Goal: Task Accomplishment & Management: Complete application form

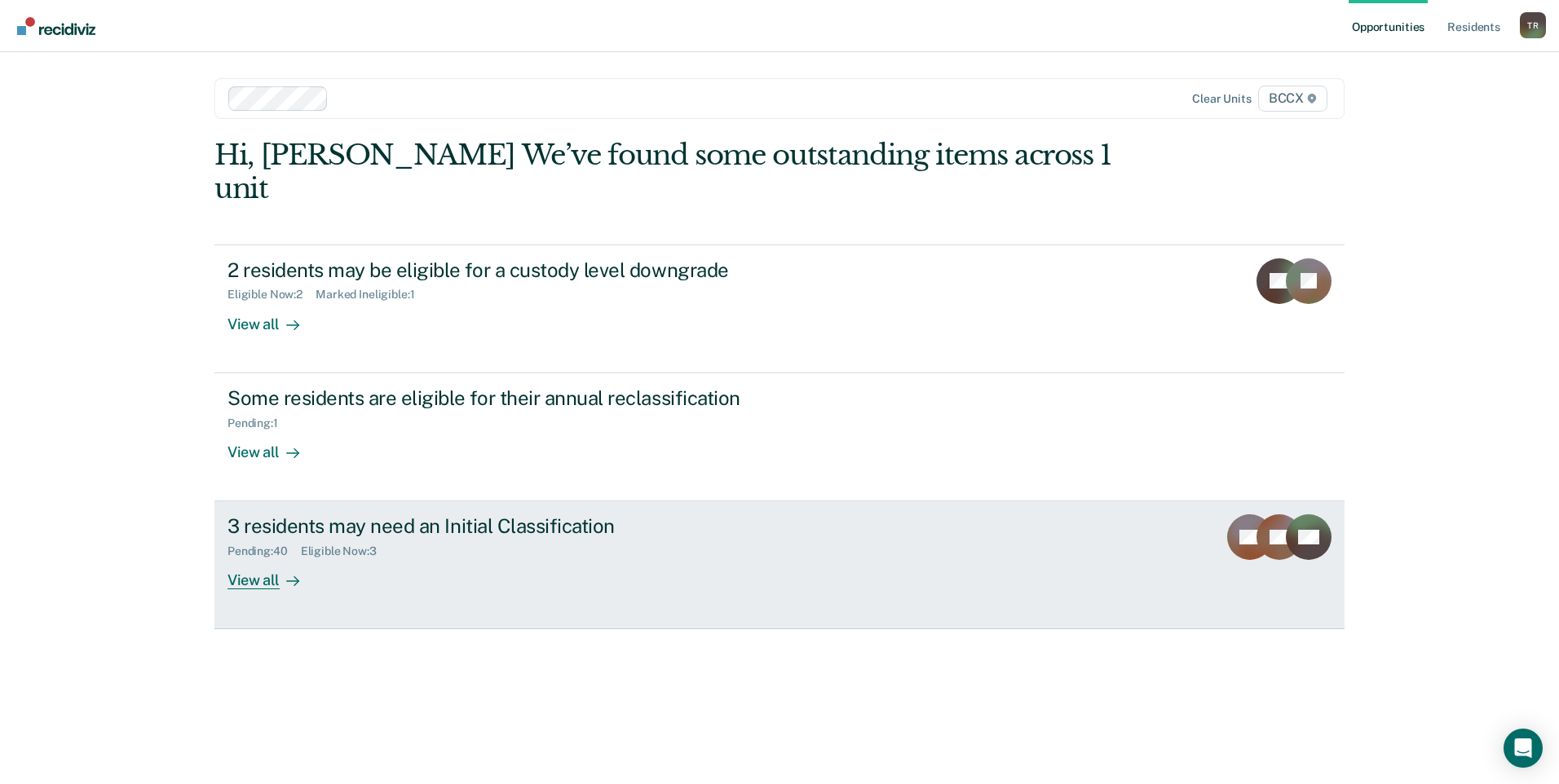
click at [253, 559] on div "View all" at bounding box center [273, 575] width 91 height 32
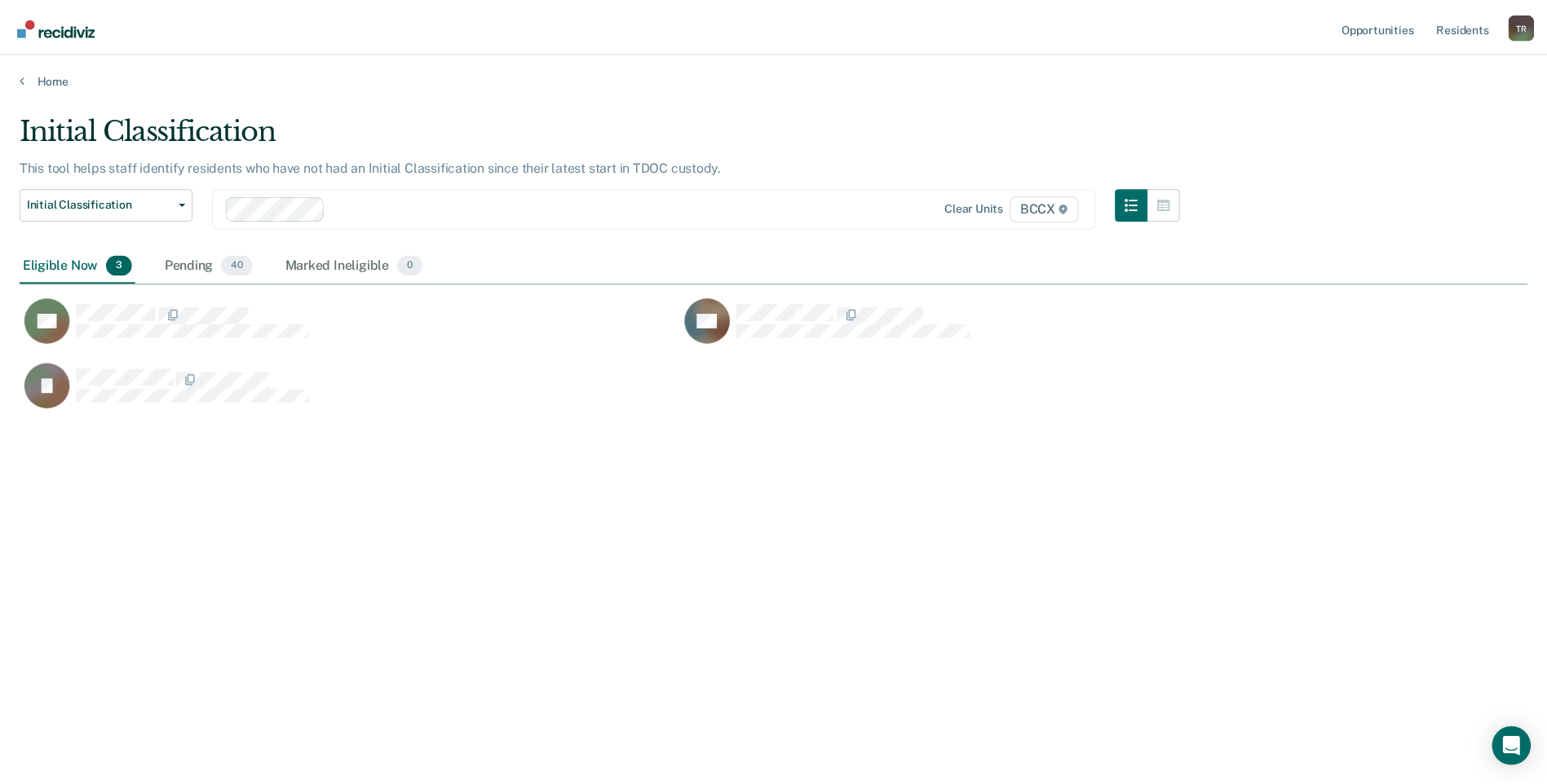
scroll to position [537, 1508]
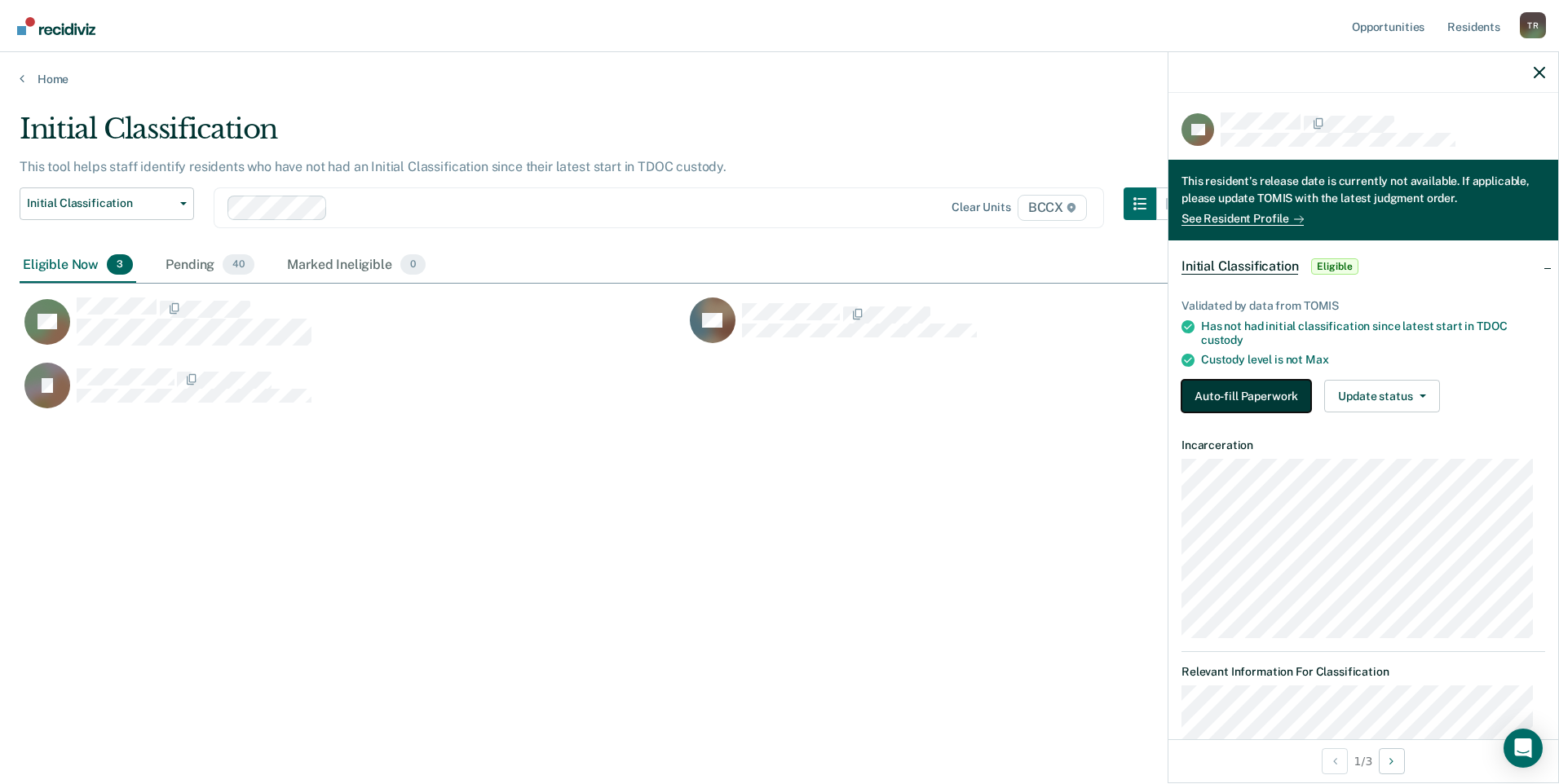
click at [1230, 395] on button "Auto-fill Paperwork" at bounding box center [1245, 395] width 129 height 33
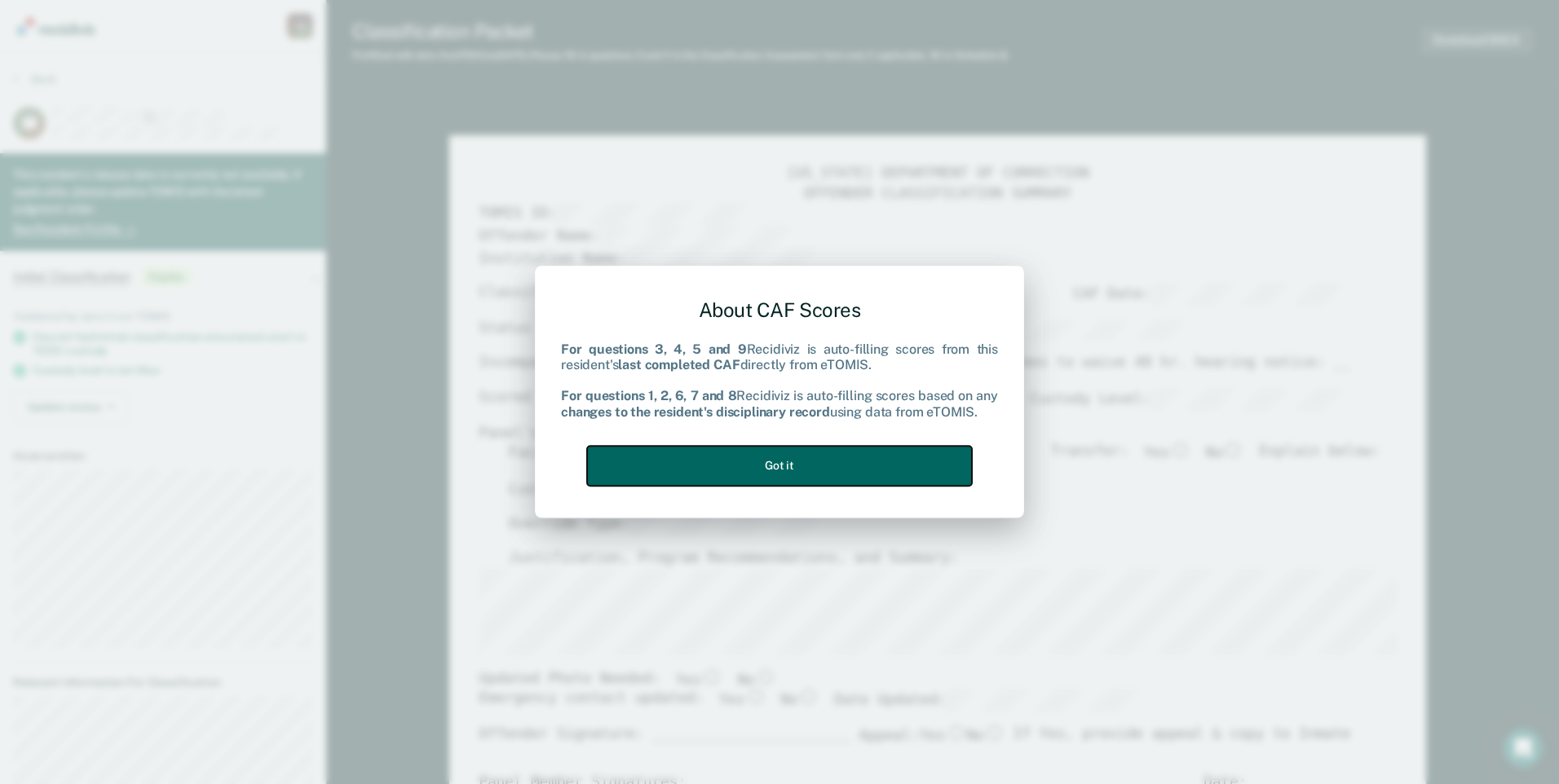
click at [901, 465] on button "Got it" at bounding box center [779, 466] width 385 height 40
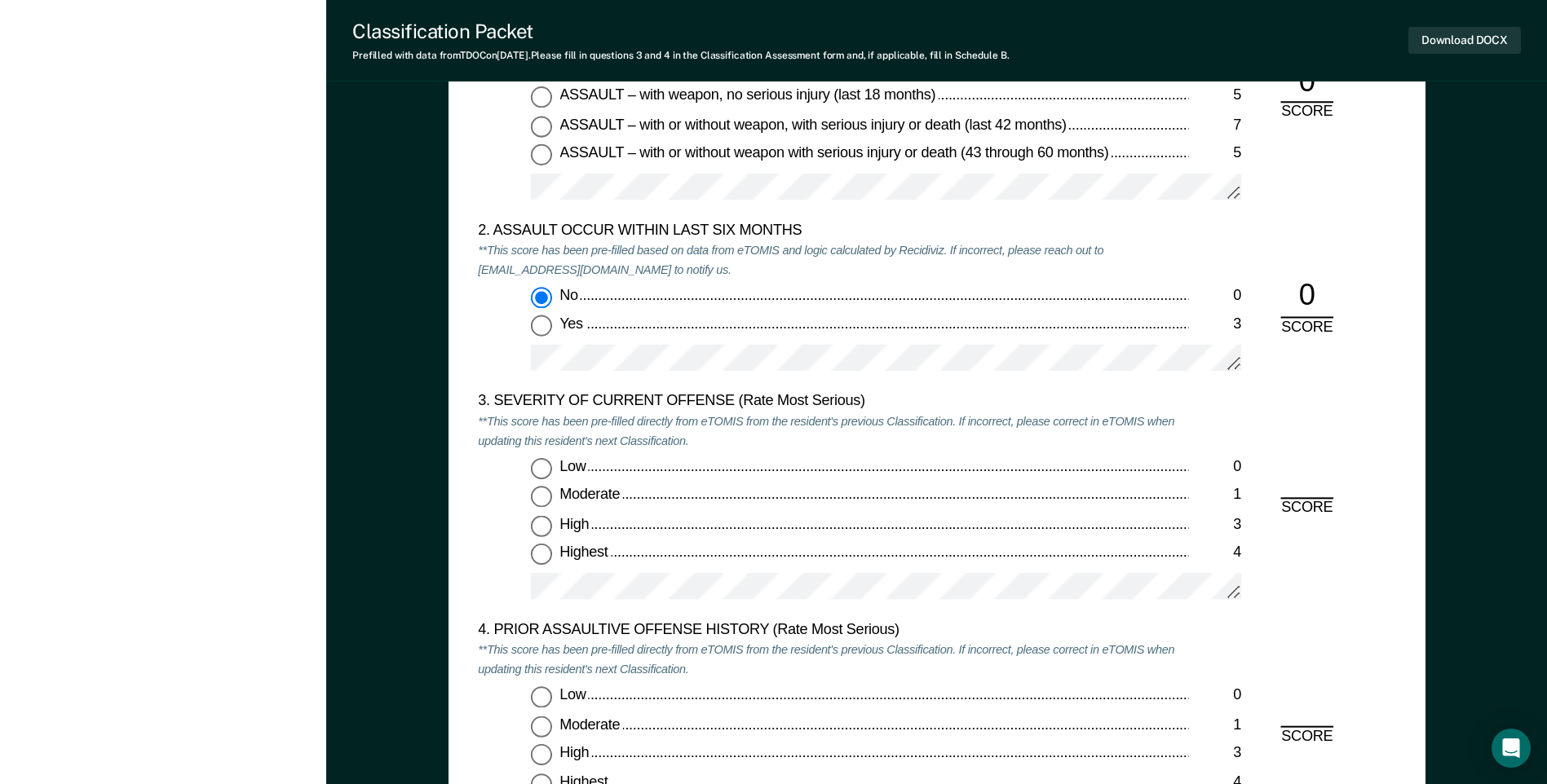
scroll to position [1793, 0]
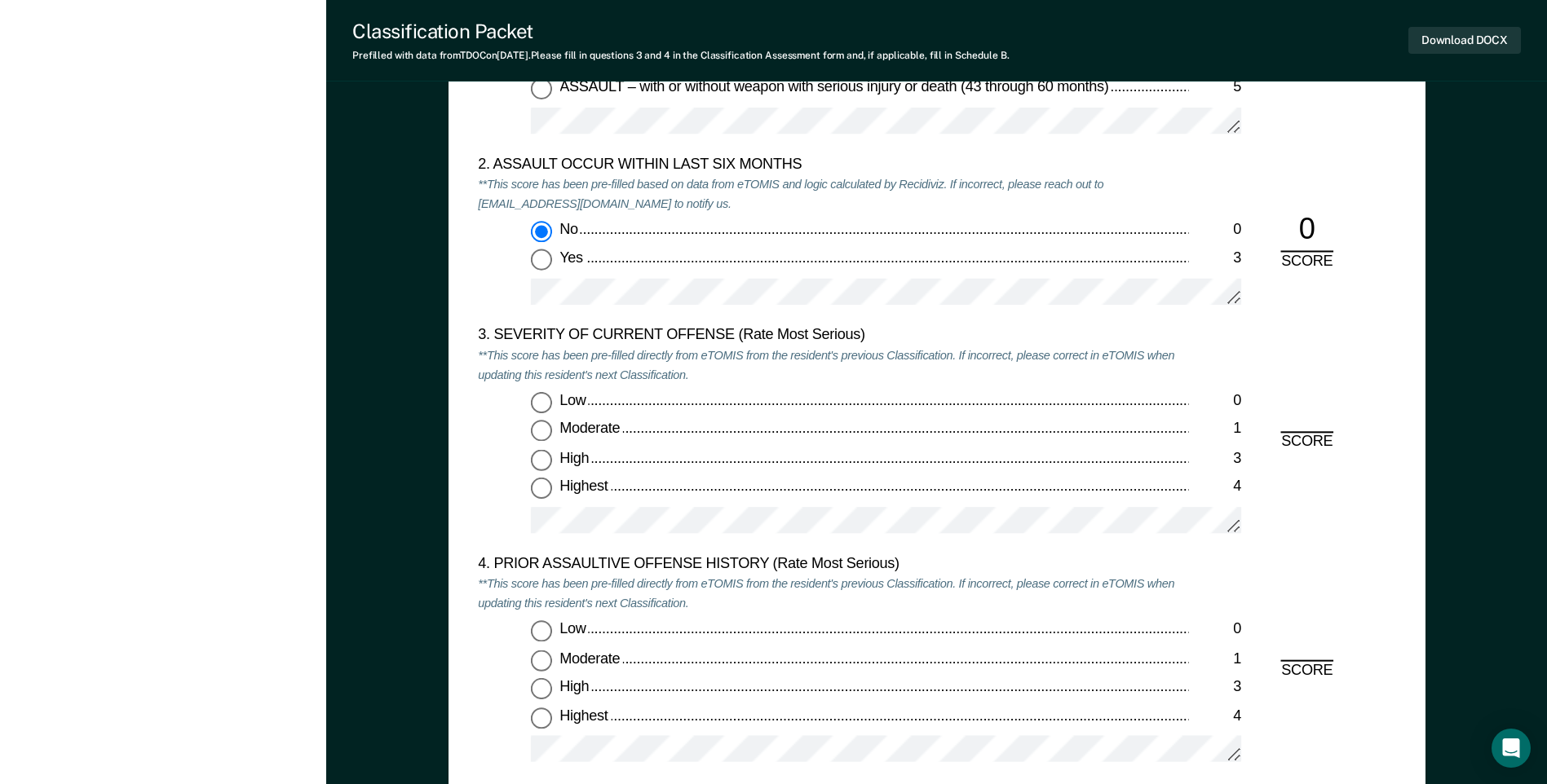
click at [544, 435] on input "Moderate 1" at bounding box center [541, 430] width 21 height 21
type textarea "x"
radio input "true"
click at [543, 716] on input "Highest 4" at bounding box center [541, 716] width 21 height 21
type textarea "x"
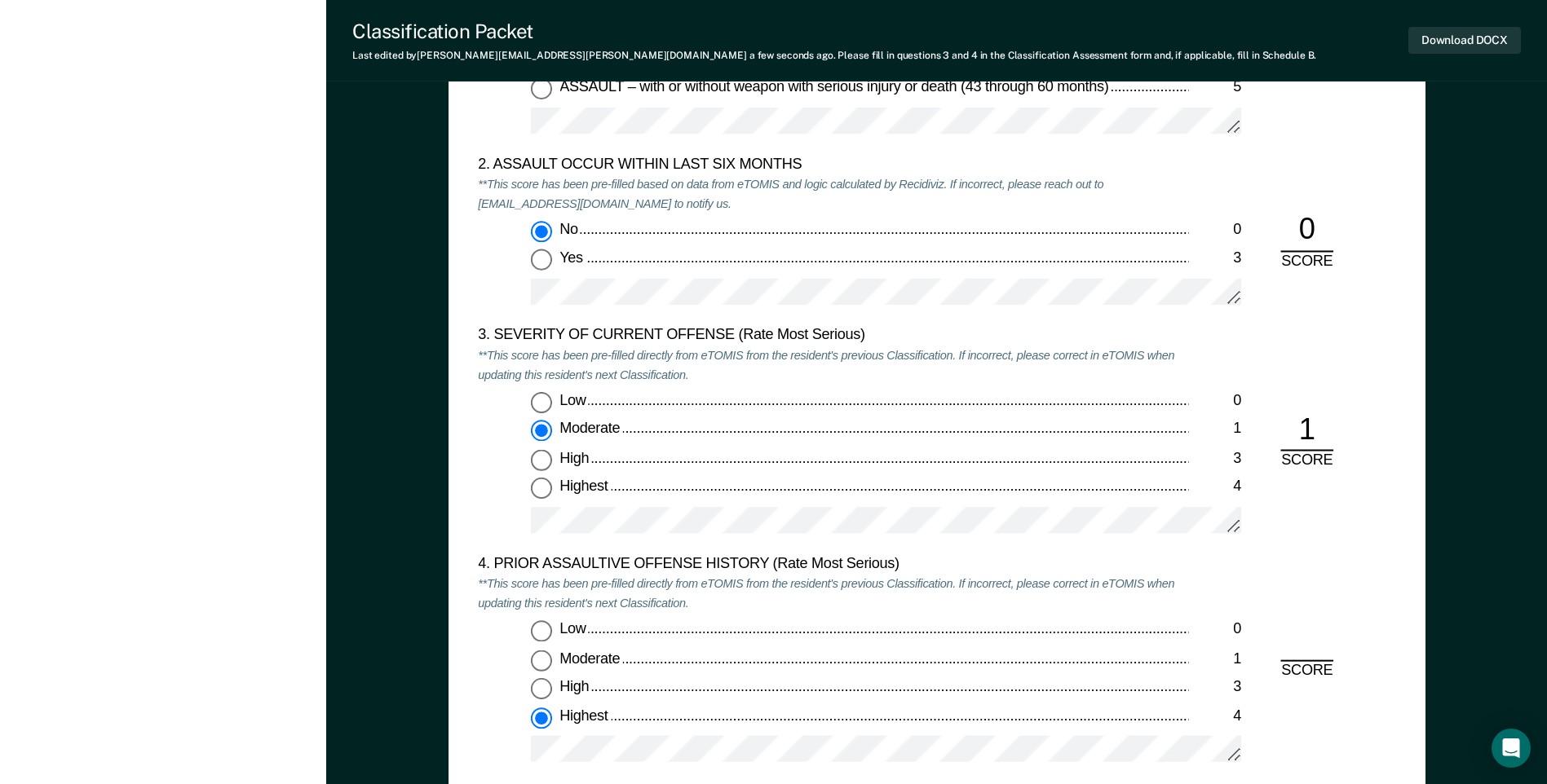
radio input "true"
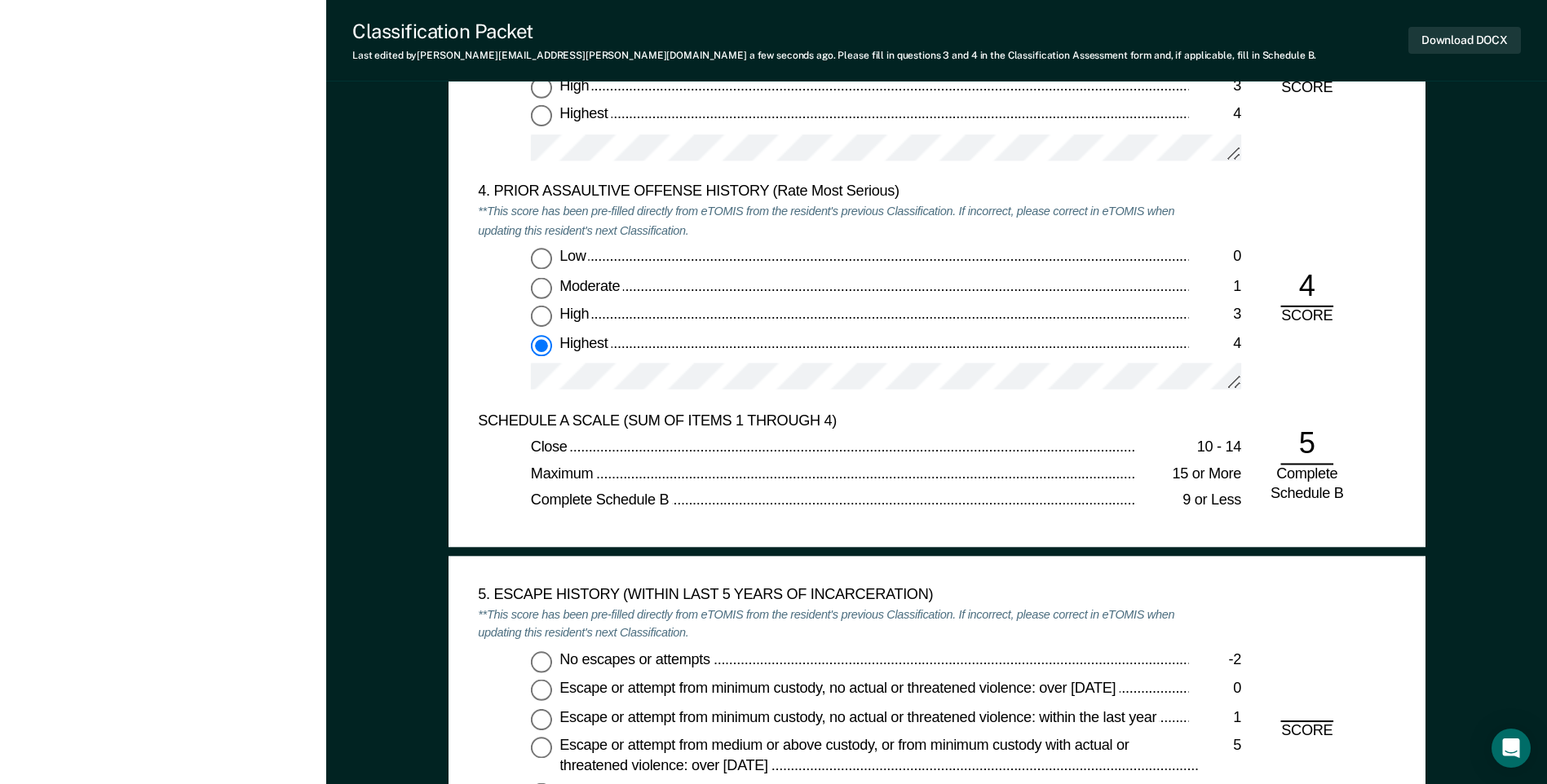
scroll to position [2283, 0]
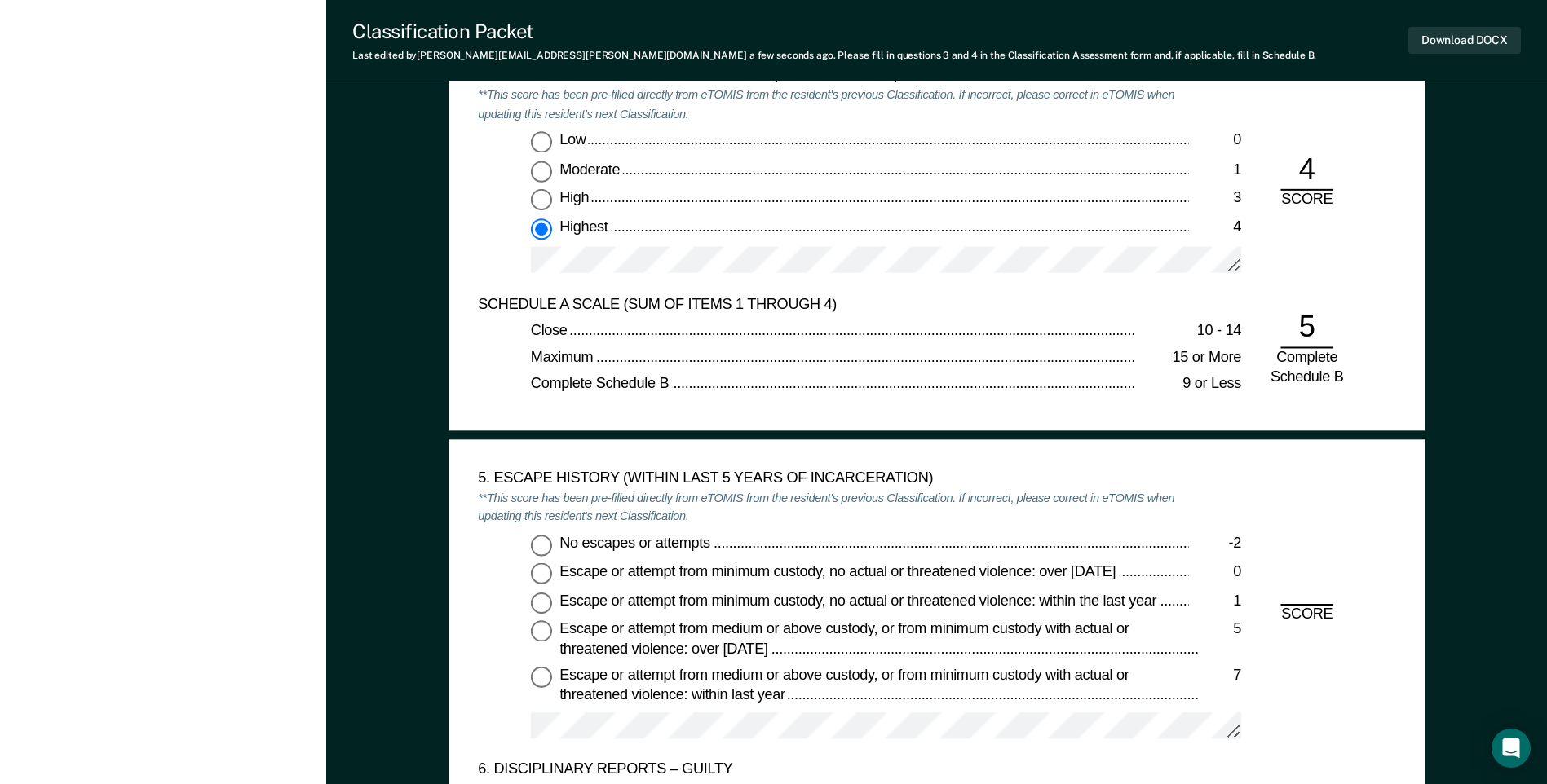
click at [543, 542] on input "No escapes or attempts -2" at bounding box center [541, 545] width 21 height 21
type textarea "x"
radio input "true"
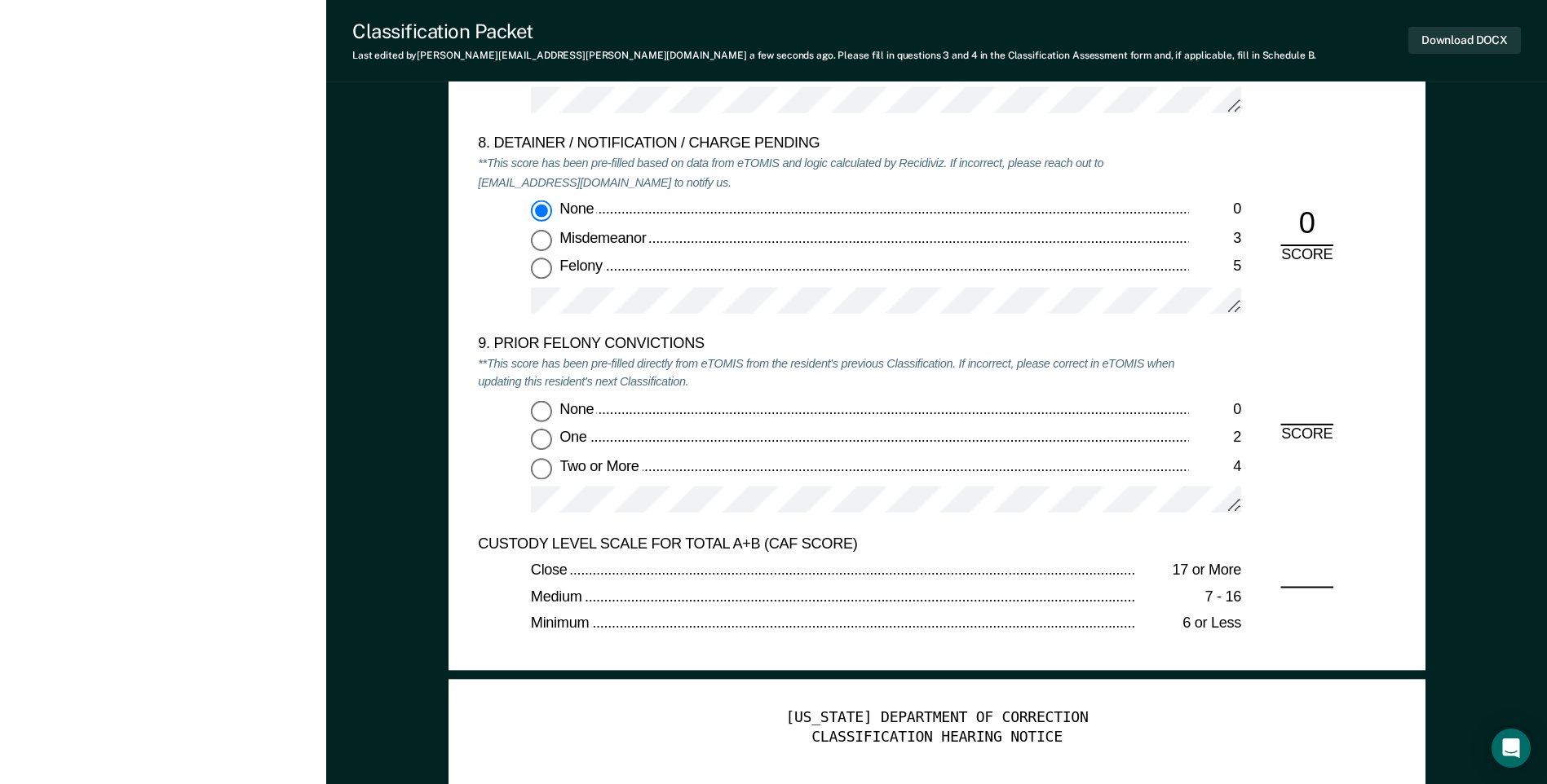
scroll to position [3424, 0]
click at [537, 465] on input "Two or More 4" at bounding box center [541, 467] width 21 height 21
type textarea "x"
radio input "true"
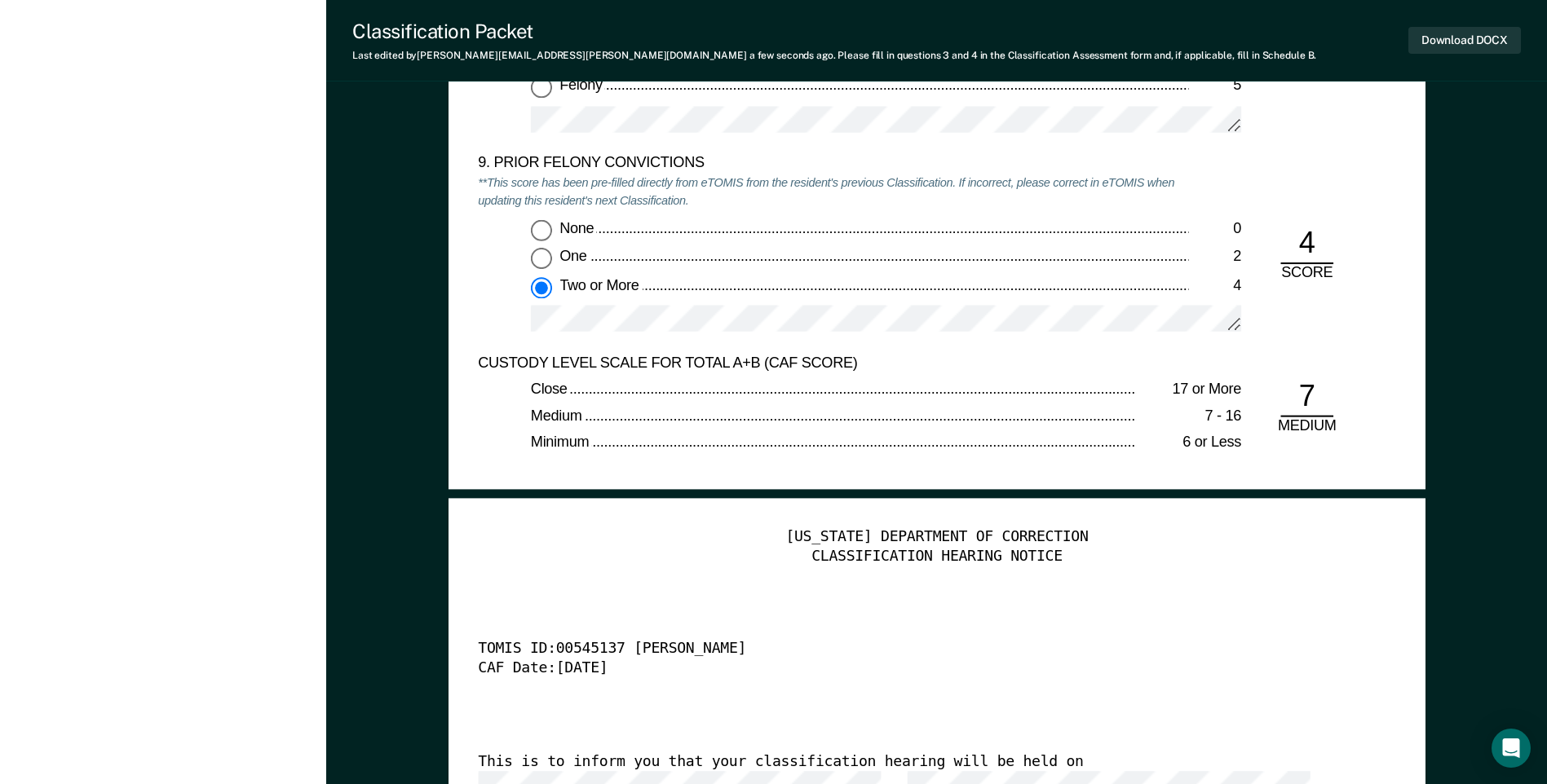
scroll to position [3832, 0]
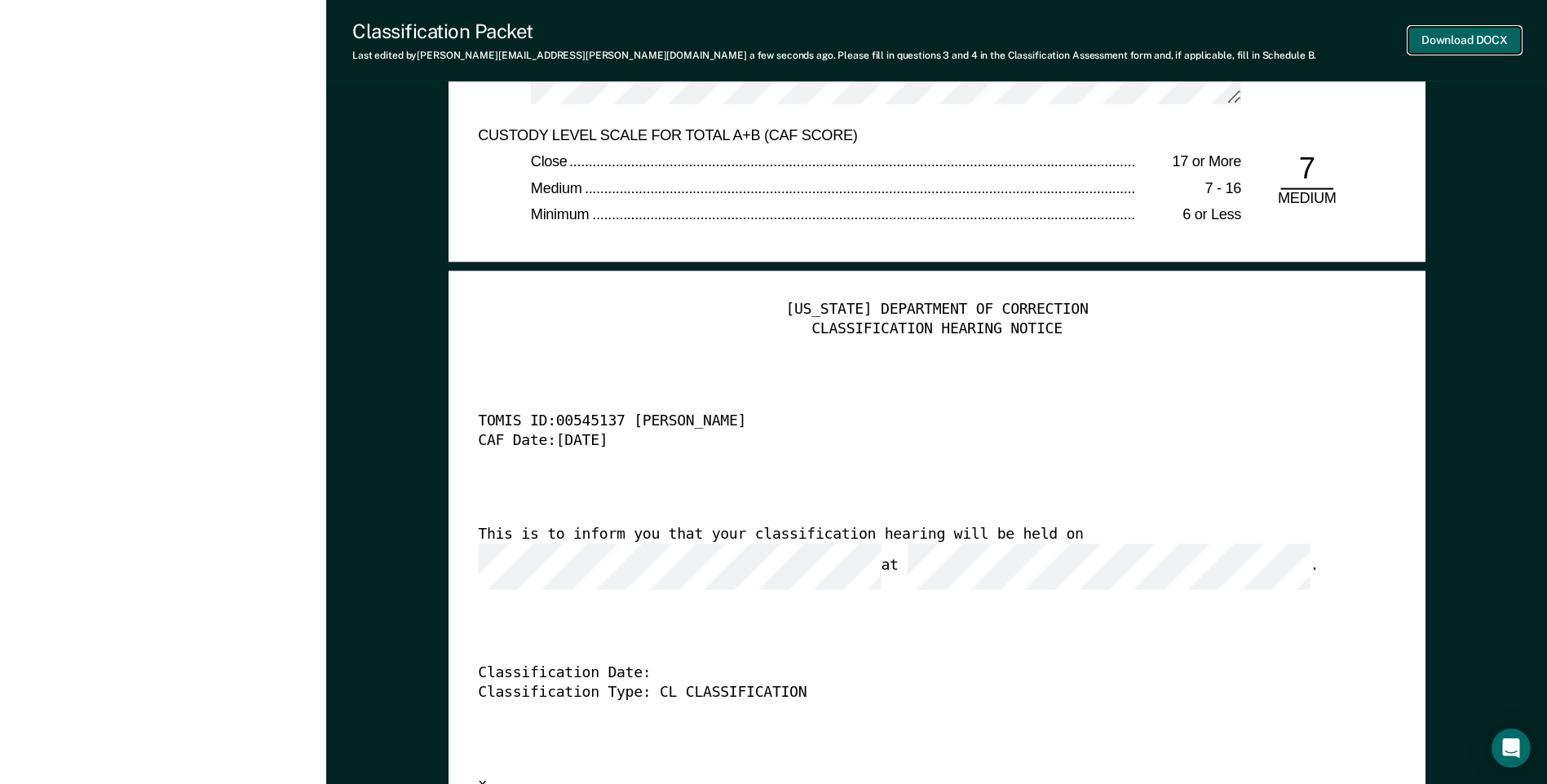
click at [1425, 38] on button "Download DOCX" at bounding box center [1464, 40] width 113 height 27
click at [1071, 405] on div "[US_STATE] DEPARTMENT OF CORRECTION CLASSIFICATION HEARING NOTICE TOMIS ID: 005…" at bounding box center [937, 548] width 918 height 496
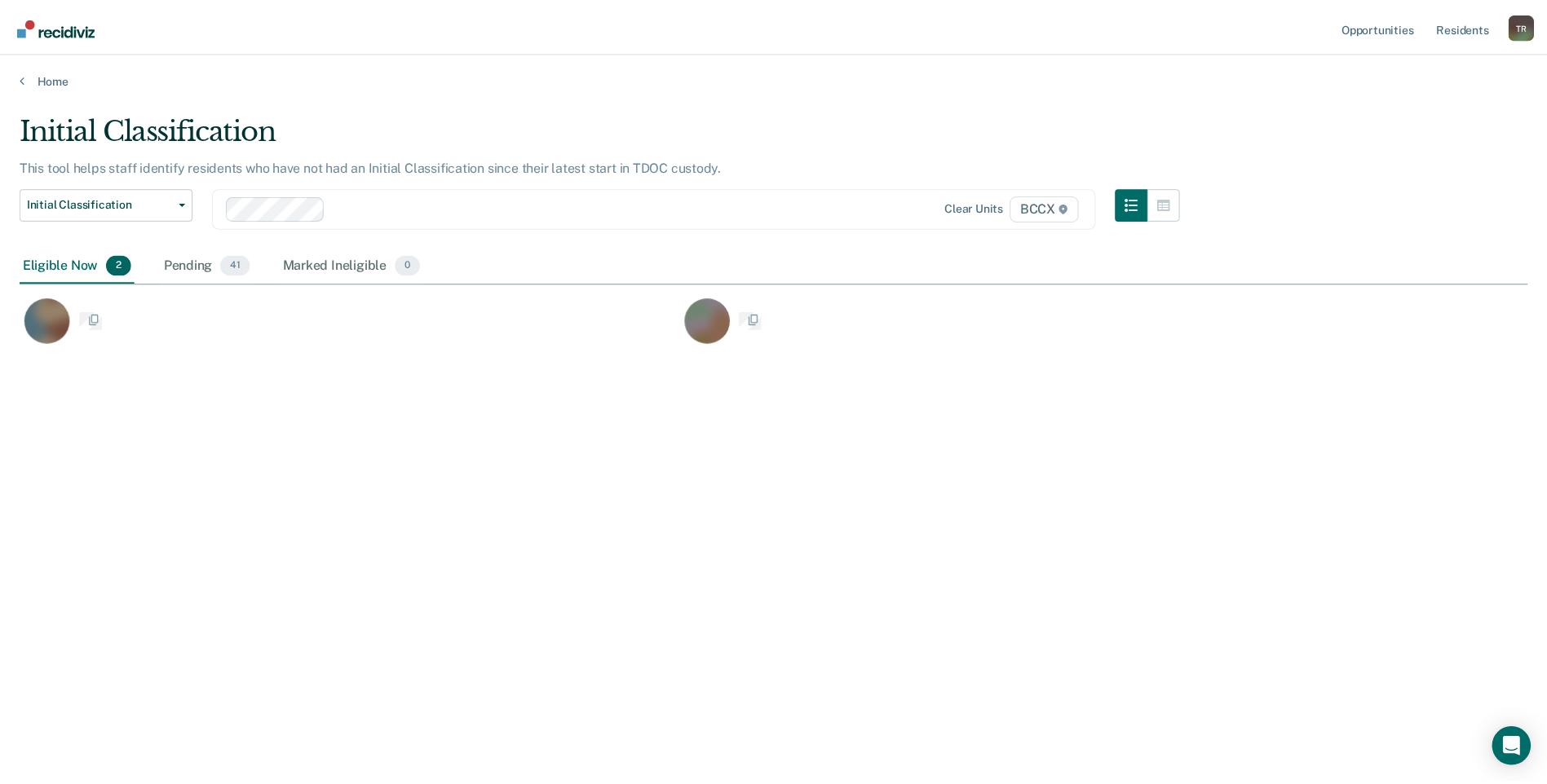
scroll to position [537, 1508]
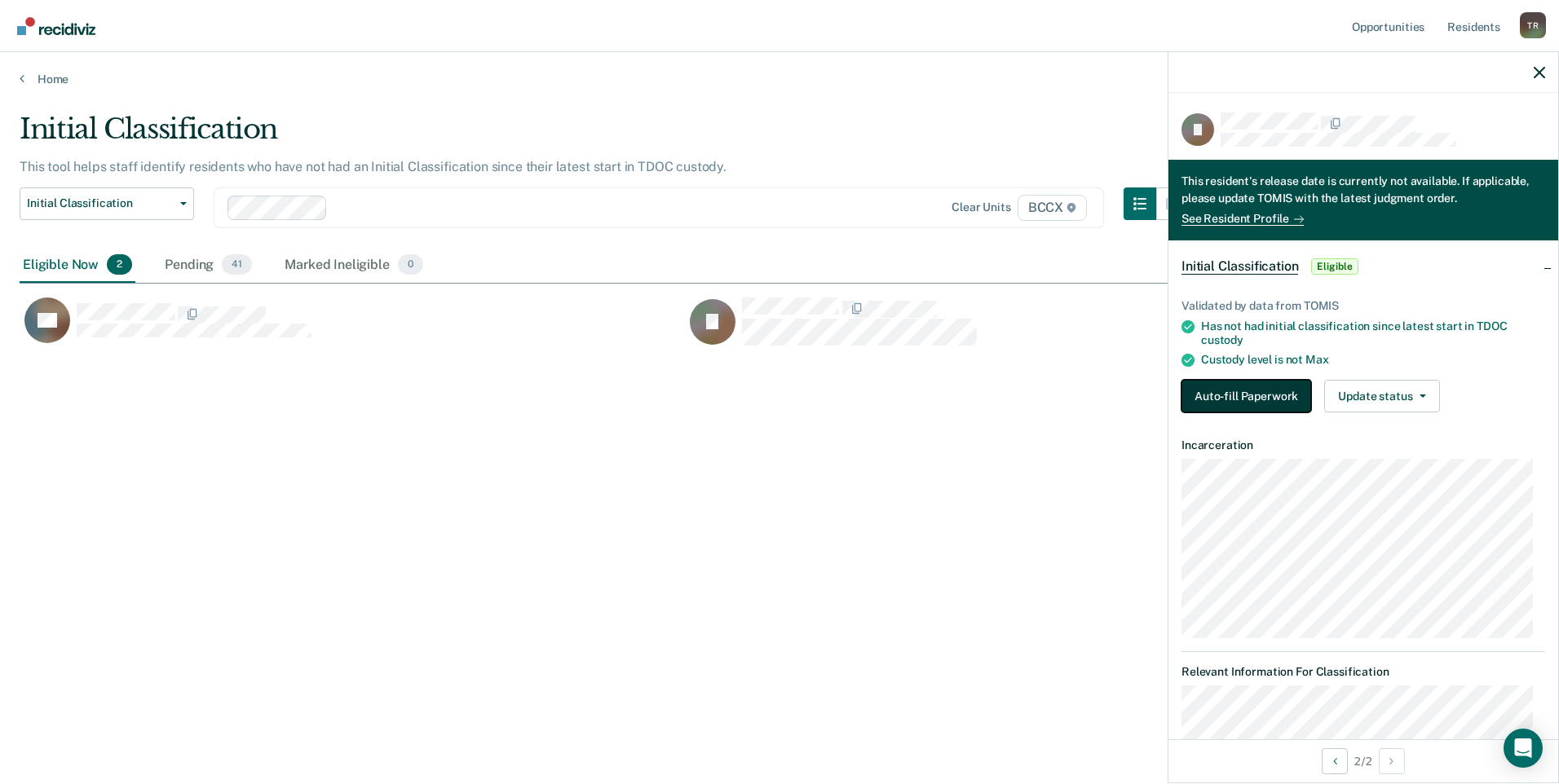
click at [1220, 385] on button "Auto-fill Paperwork" at bounding box center [1245, 395] width 129 height 33
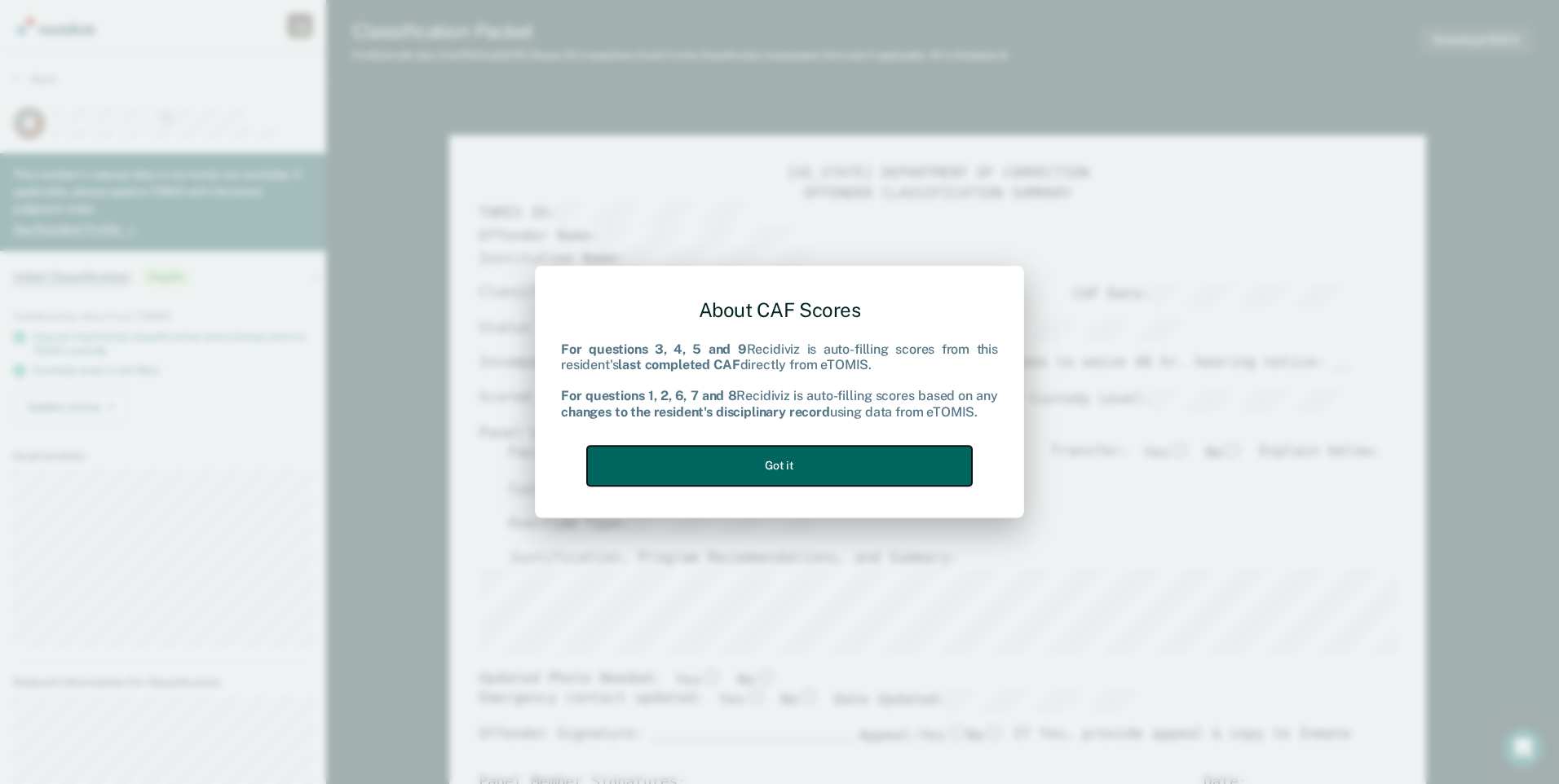
click at [884, 457] on button "Got it" at bounding box center [779, 466] width 385 height 40
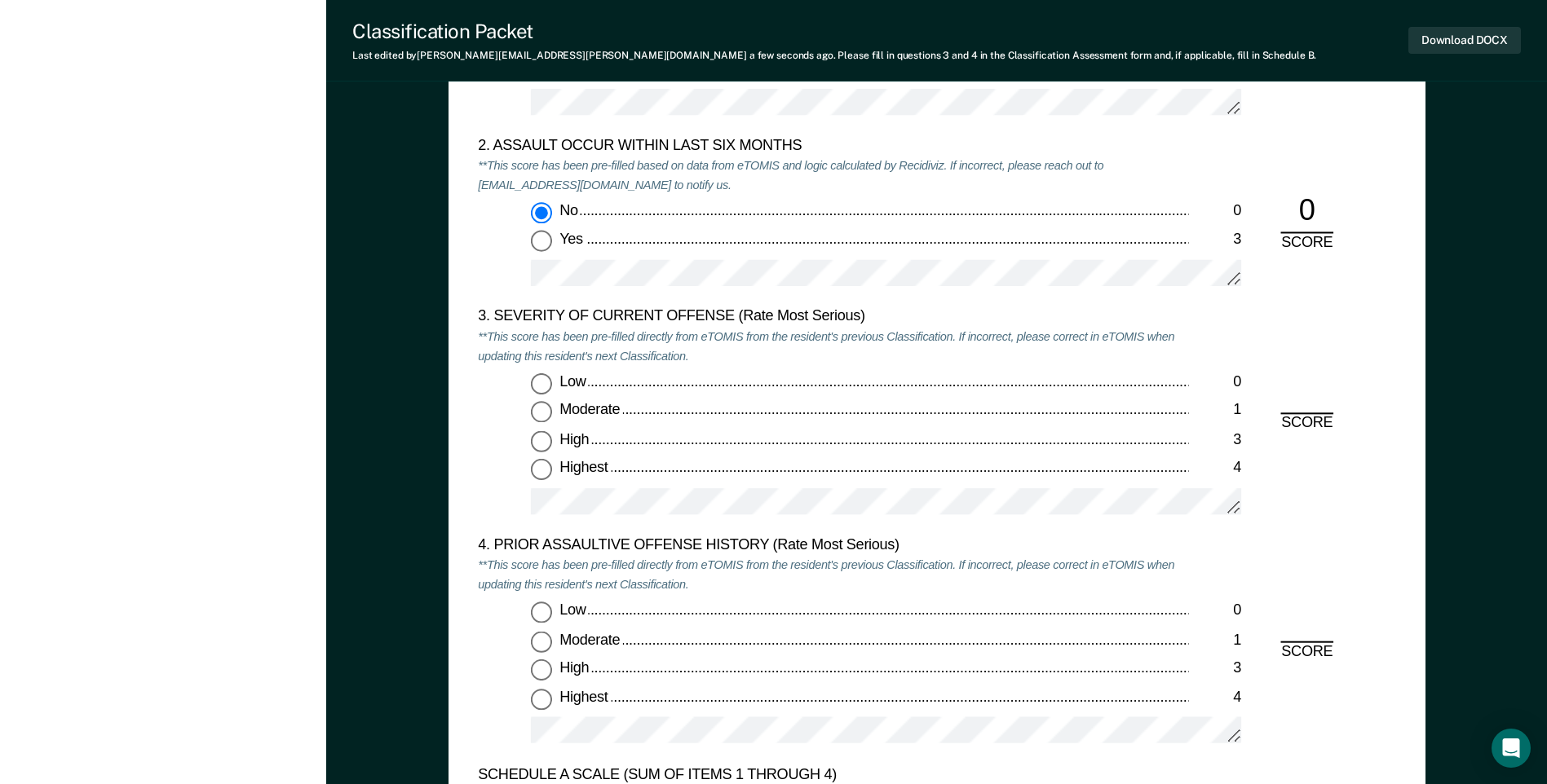
scroll to position [1957, 0]
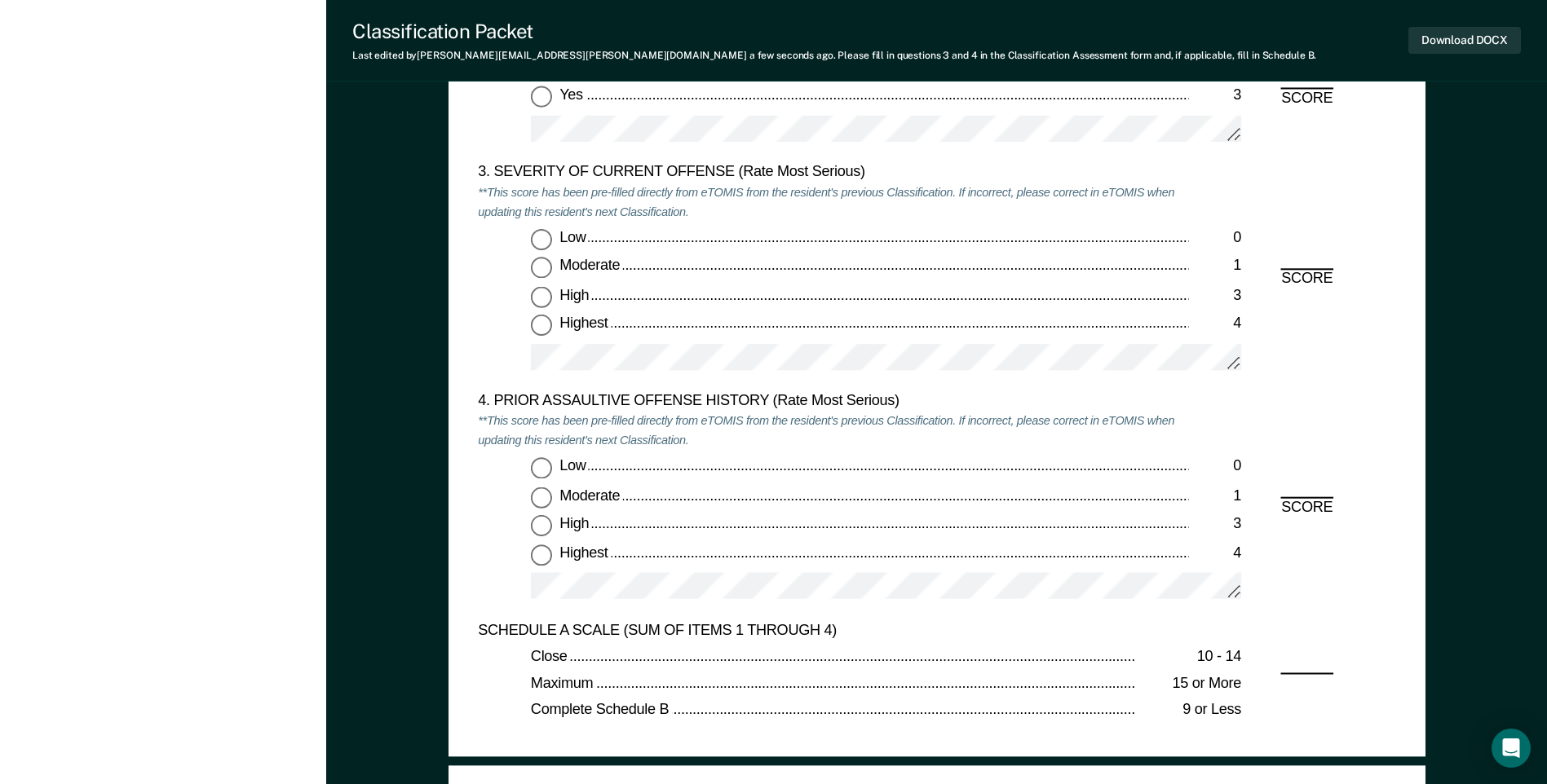
click at [541, 271] on input "Moderate 1" at bounding box center [541, 268] width 21 height 21
type textarea "x"
radio input "true"
click at [543, 549] on input "Highest 4" at bounding box center [541, 554] width 21 height 21
type textarea "x"
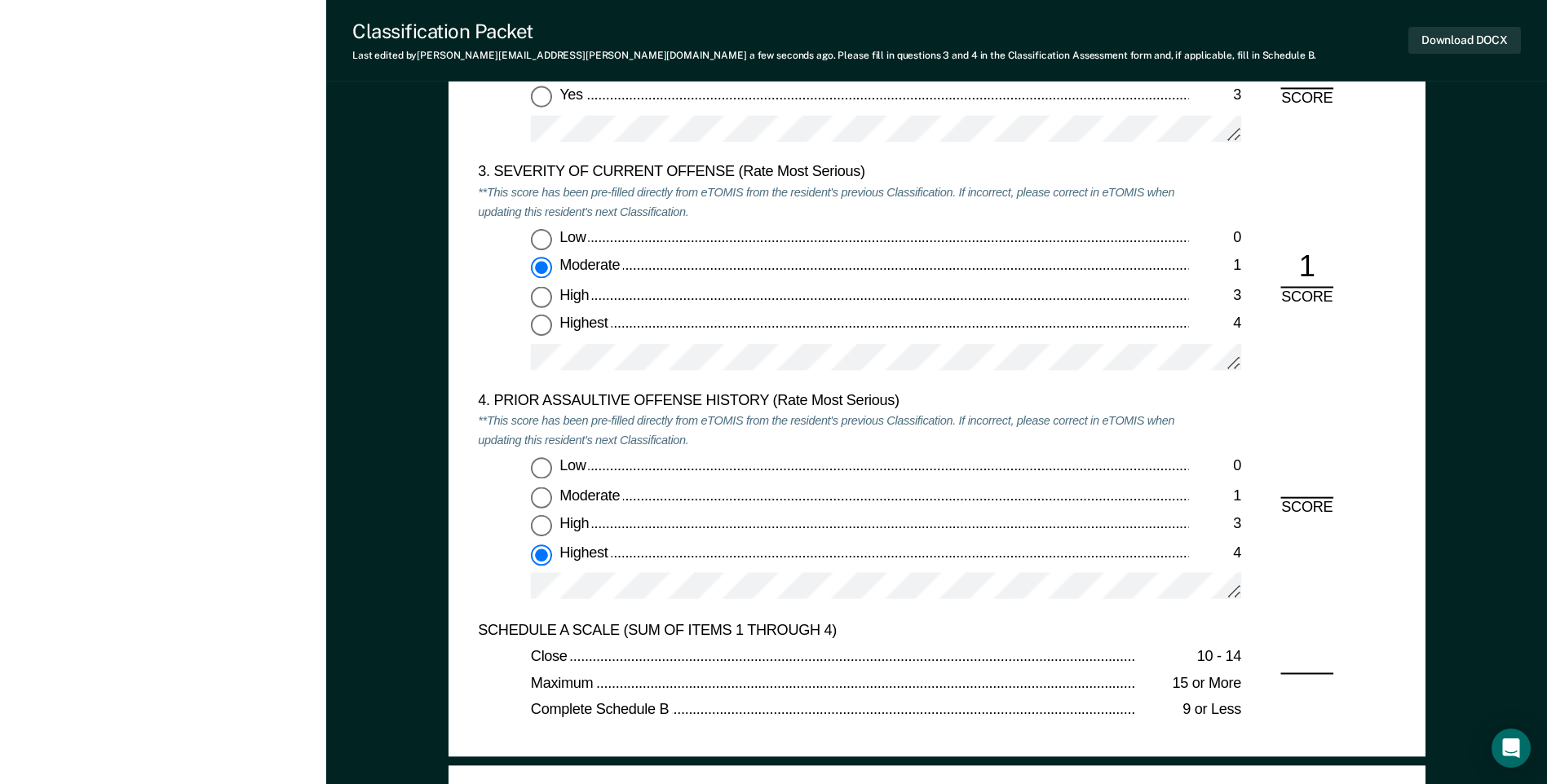
radio input "true"
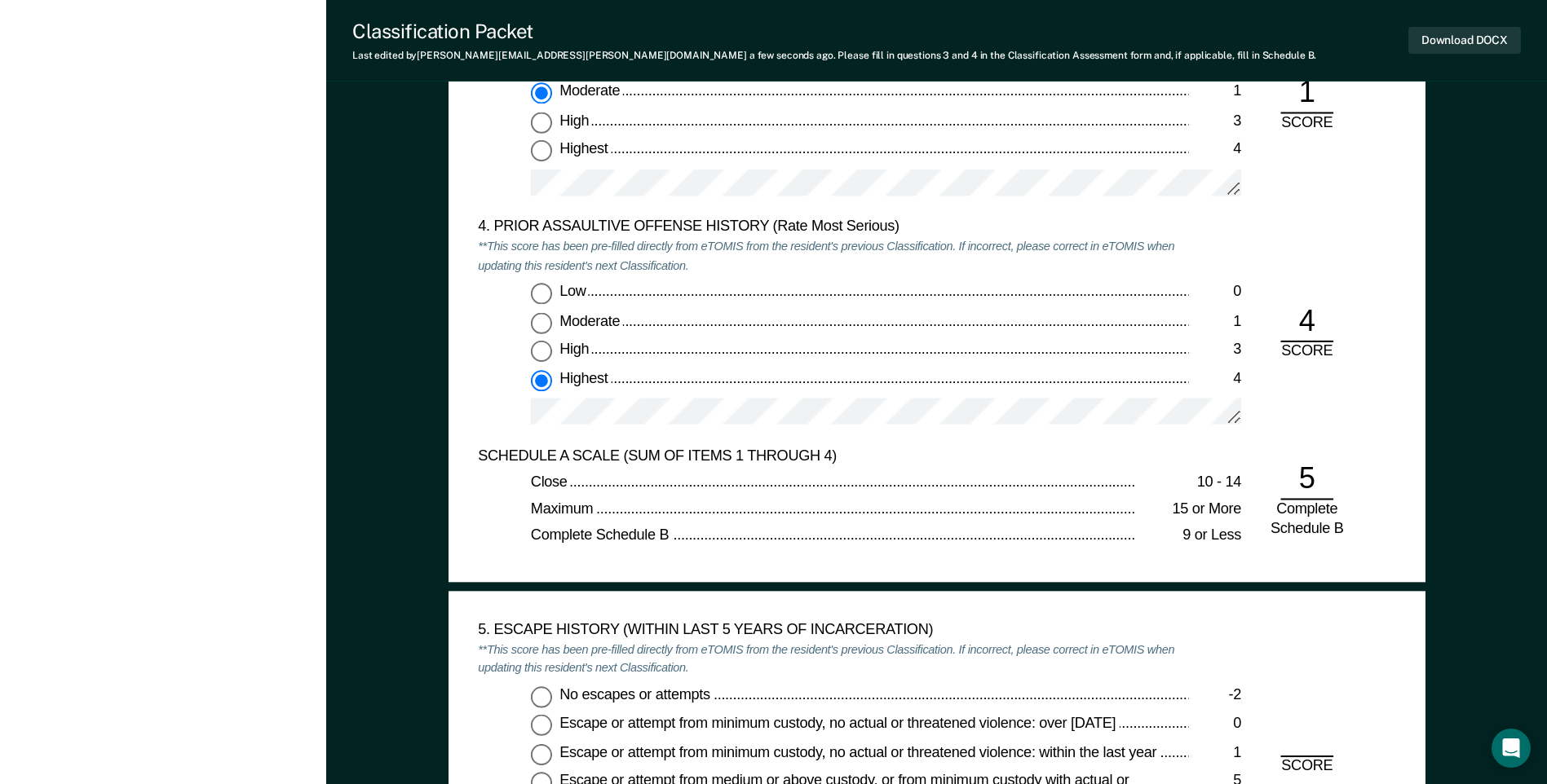
scroll to position [2365, 0]
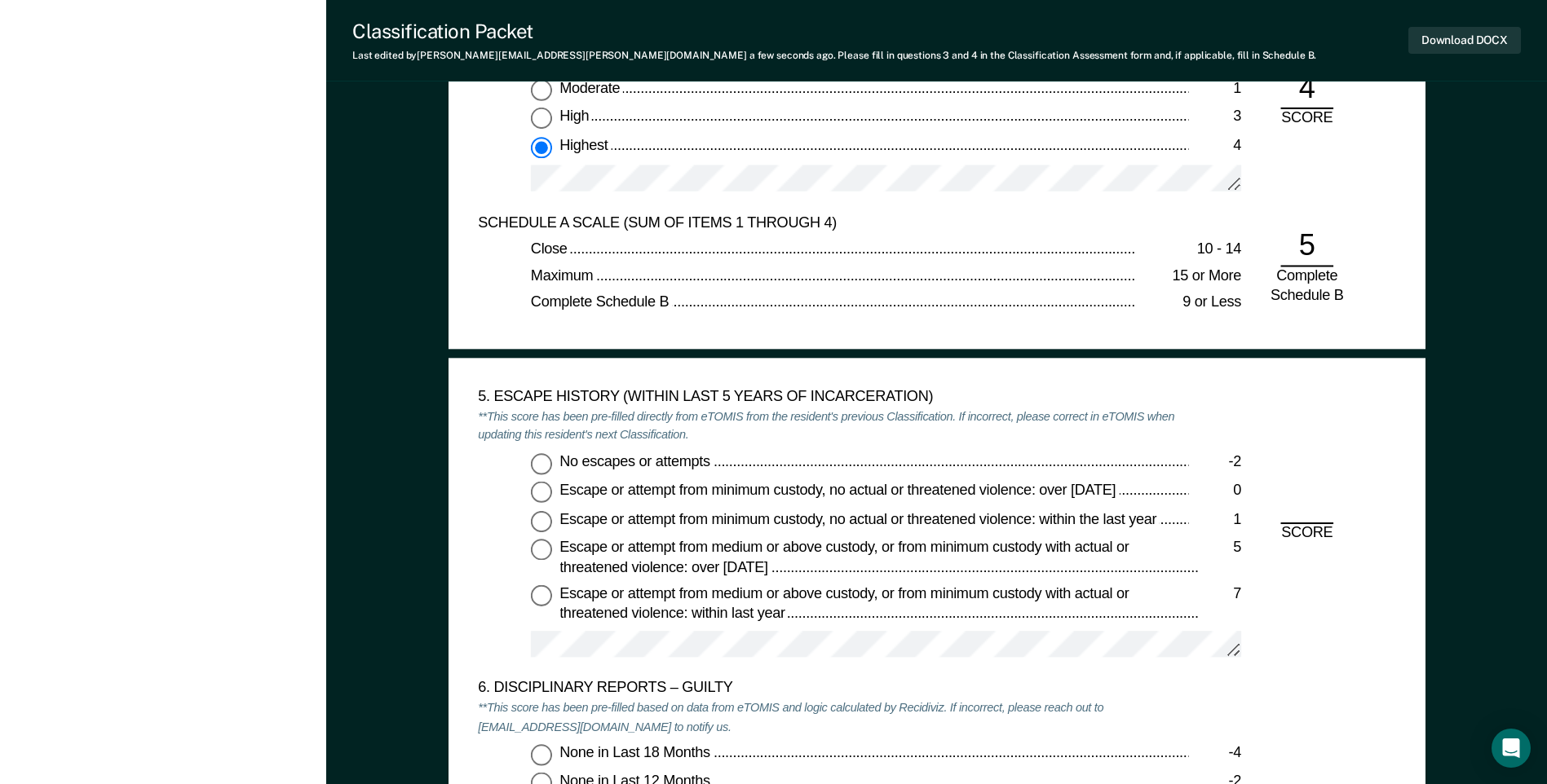
click at [542, 470] on input "No escapes or attempts -2" at bounding box center [541, 463] width 21 height 21
type textarea "x"
radio input "true"
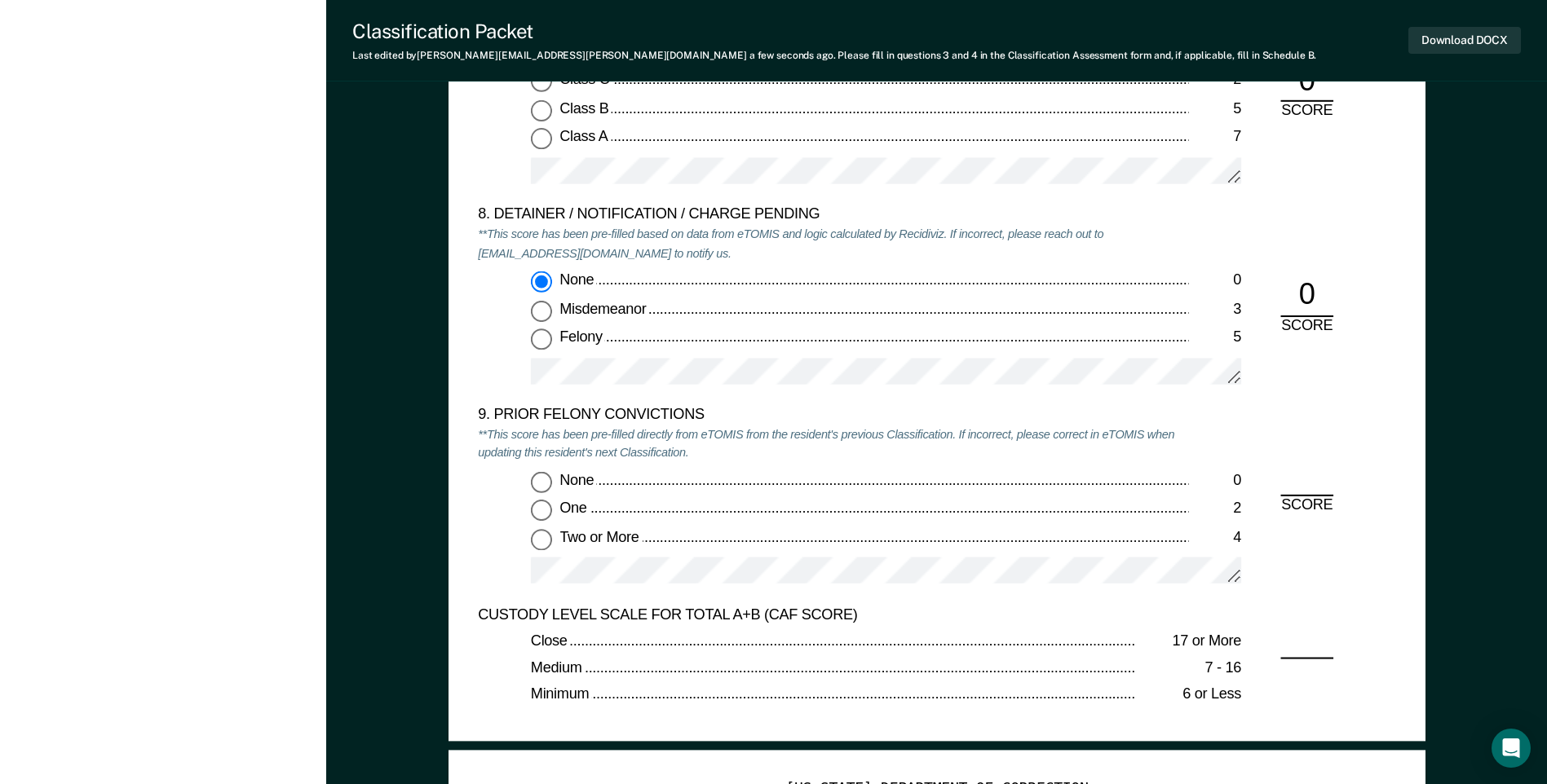
scroll to position [3424, 0]
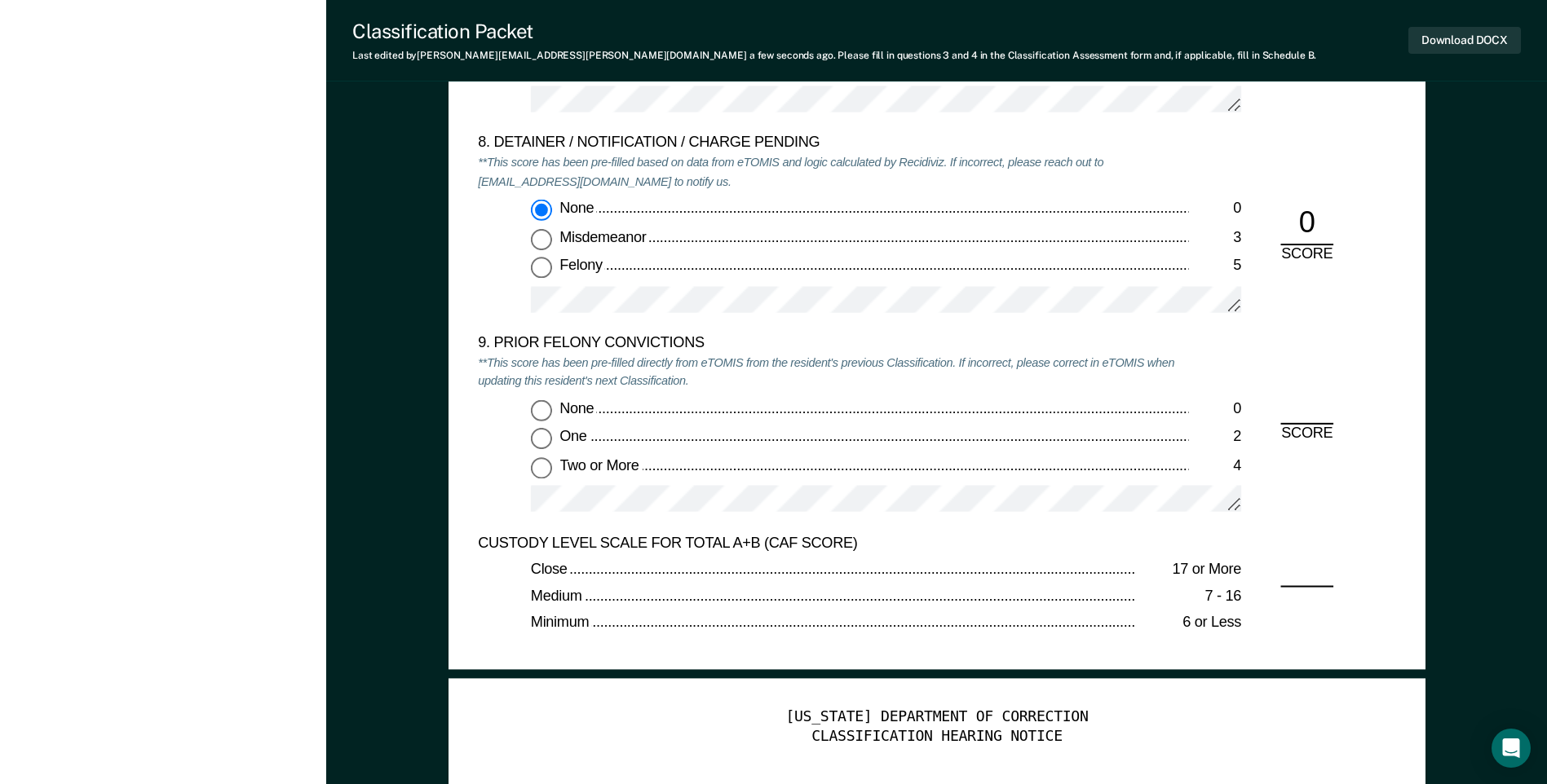
click at [543, 476] on input "Two or More 4" at bounding box center [541, 467] width 21 height 21
type textarea "x"
radio input "true"
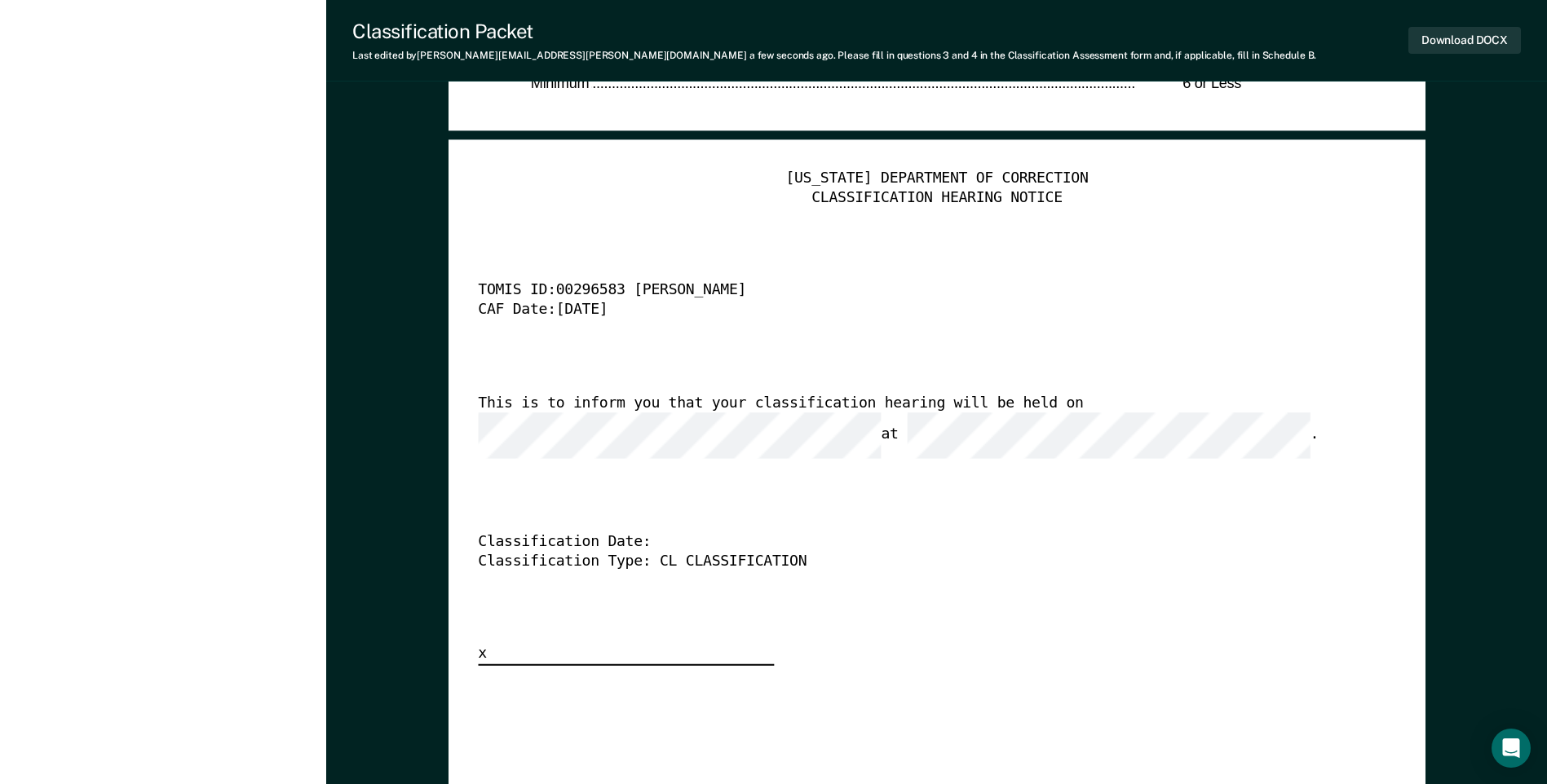
scroll to position [3913, 0]
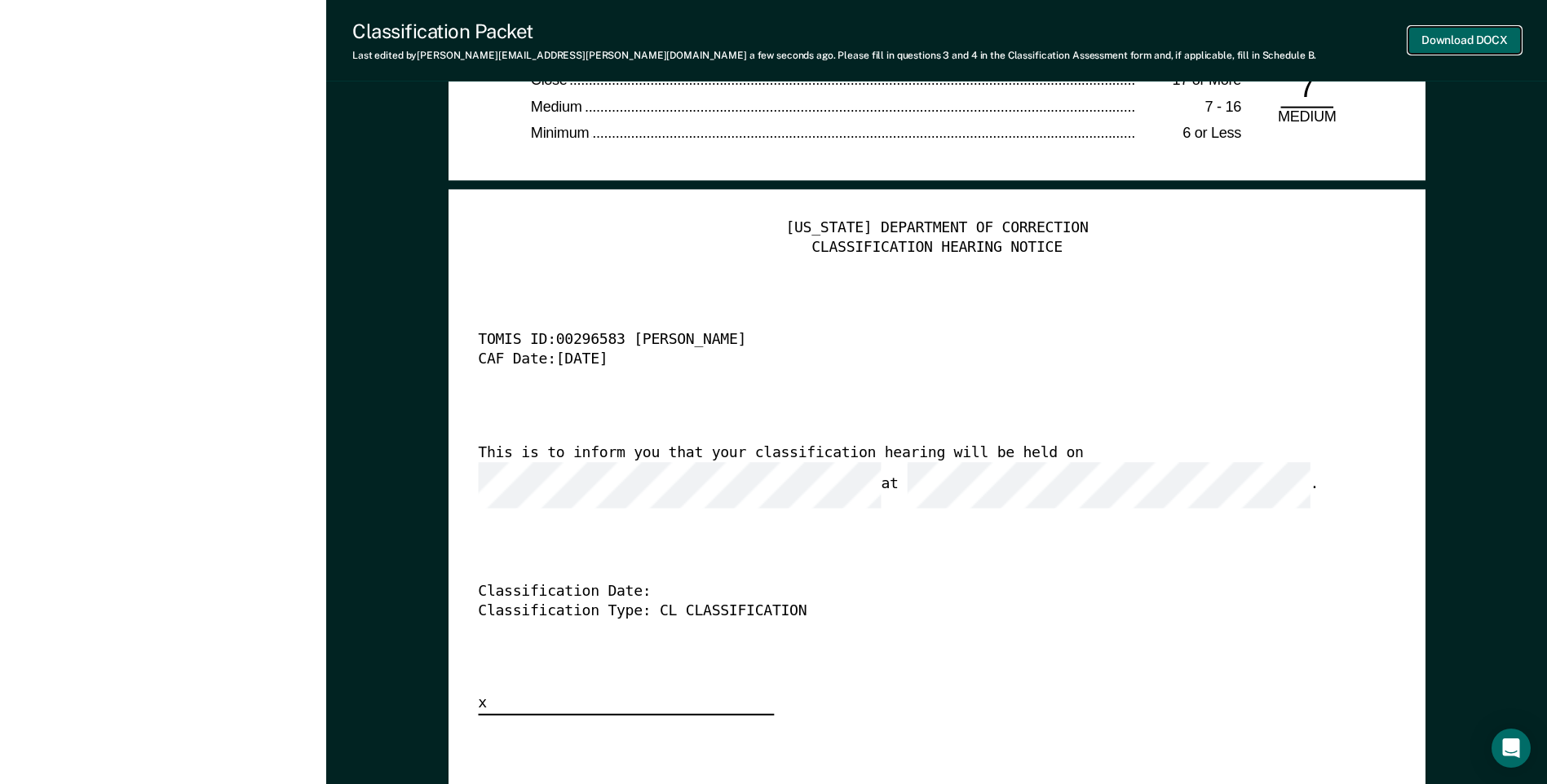
click at [1444, 43] on button "Download DOCX" at bounding box center [1464, 40] width 113 height 27
click at [1206, 349] on div "TOMIS ID: 00296583 [PERSON_NAME]" at bounding box center [914, 340] width 872 height 19
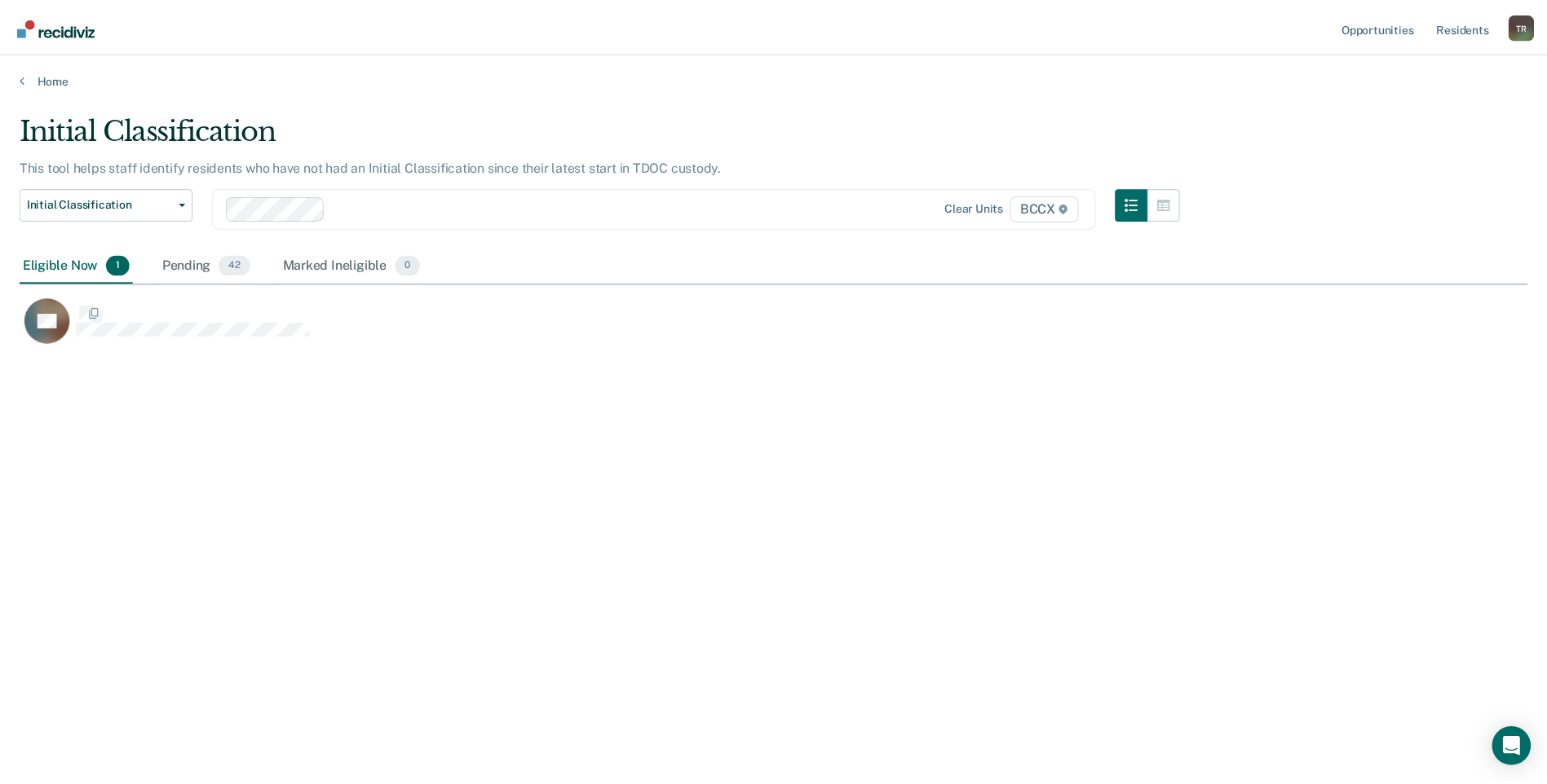
scroll to position [537, 1508]
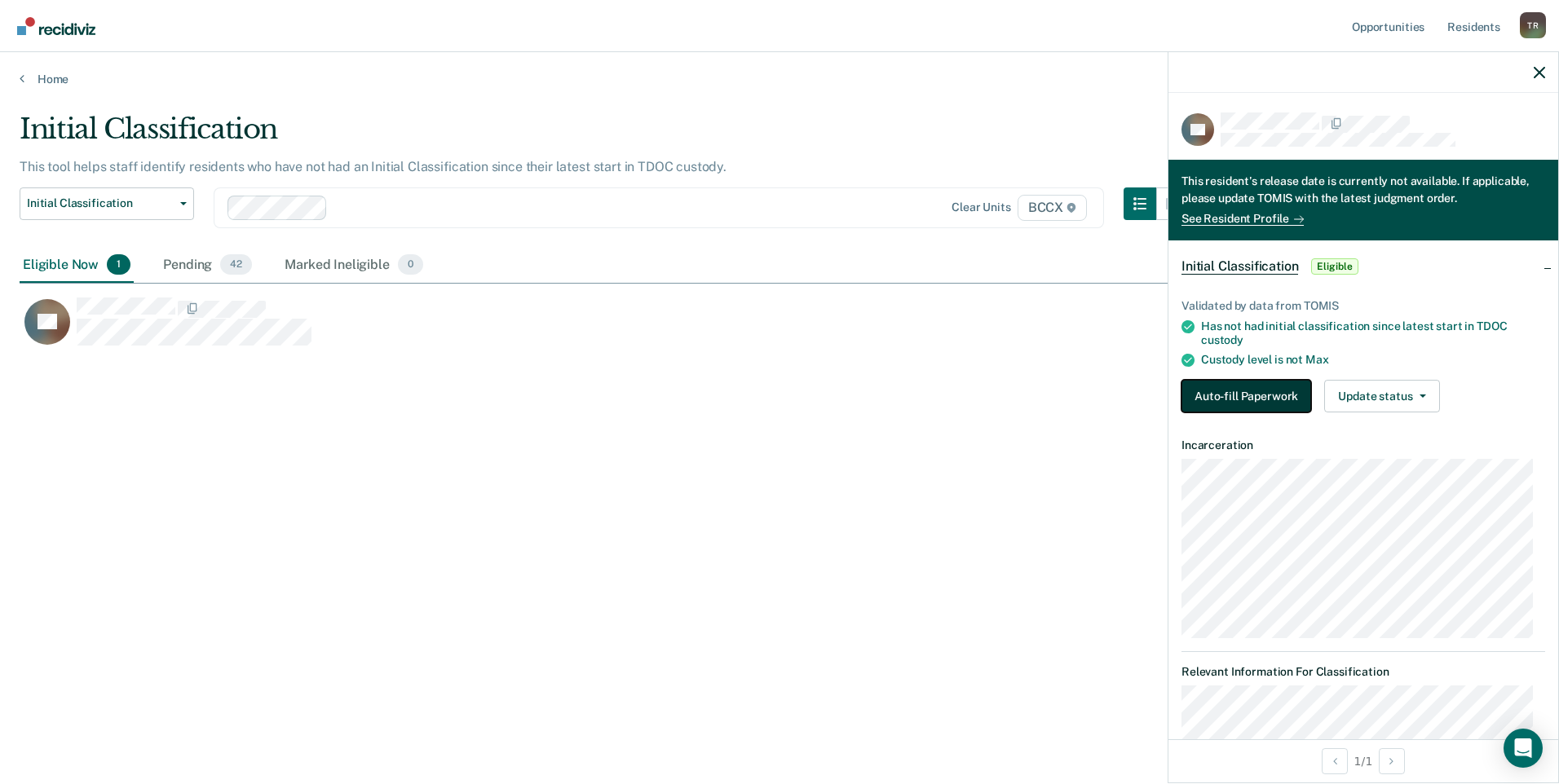
click at [1234, 389] on button "Auto-fill Paperwork" at bounding box center [1245, 395] width 129 height 33
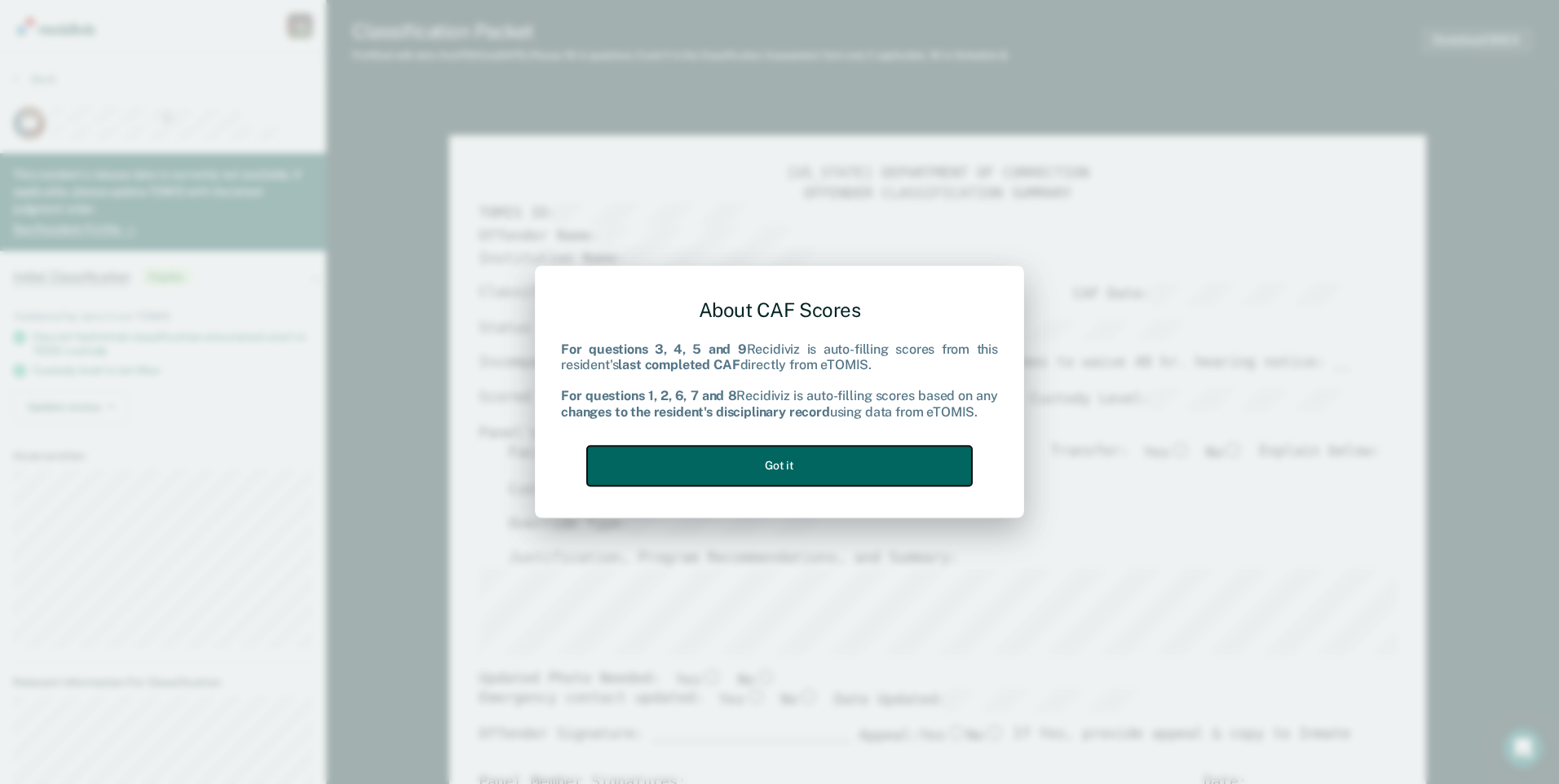
drag, startPoint x: 924, startPoint y: 462, endPoint x: 1030, endPoint y: 492, distance: 110.2
click at [925, 462] on button "Got it" at bounding box center [779, 466] width 385 height 40
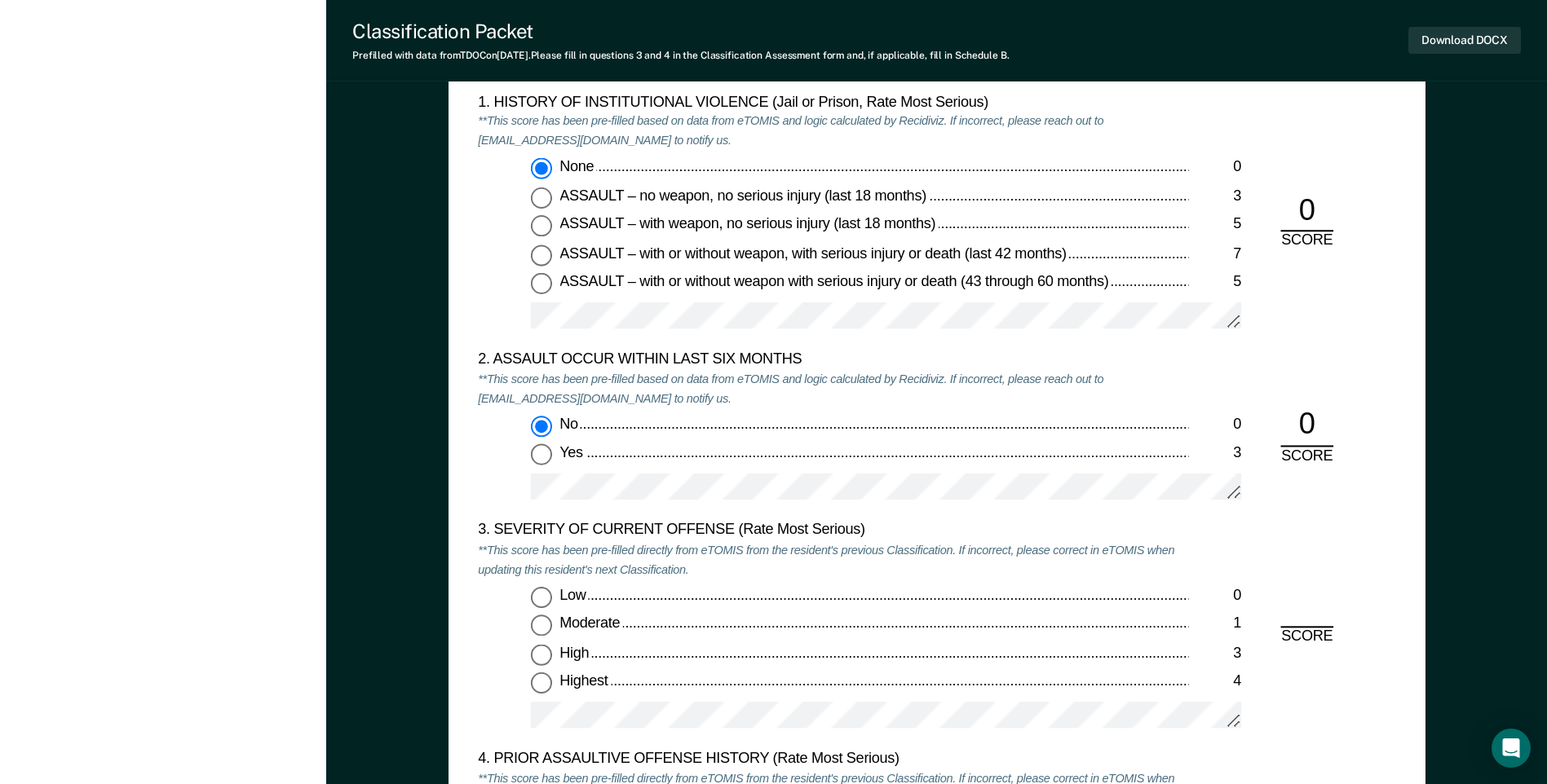
scroll to position [1875, 0]
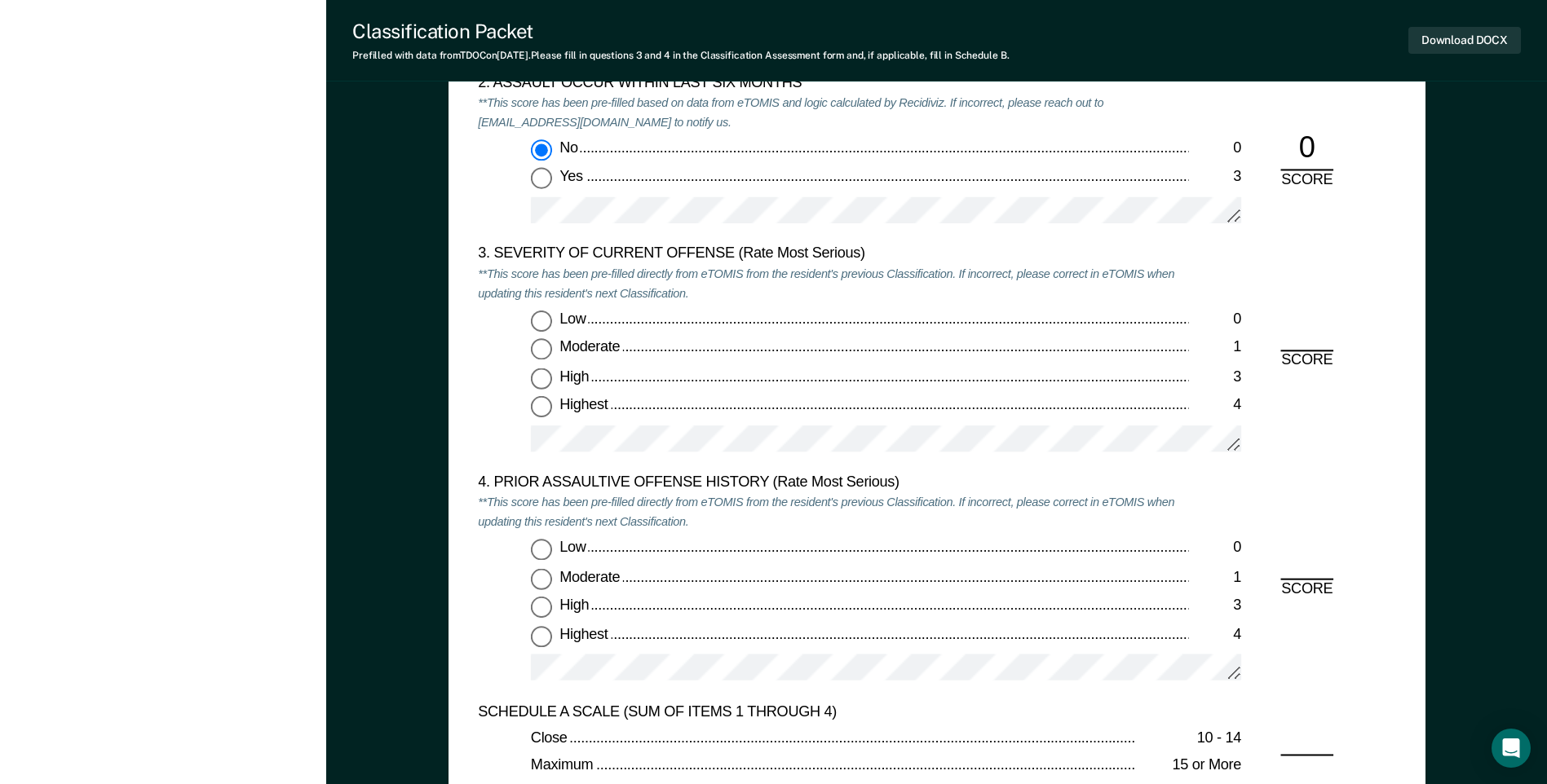
click at [544, 352] on input "Moderate 1" at bounding box center [541, 349] width 21 height 21
type textarea "x"
radio input "true"
click at [548, 551] on input "Low 0" at bounding box center [541, 550] width 21 height 21
type textarea "x"
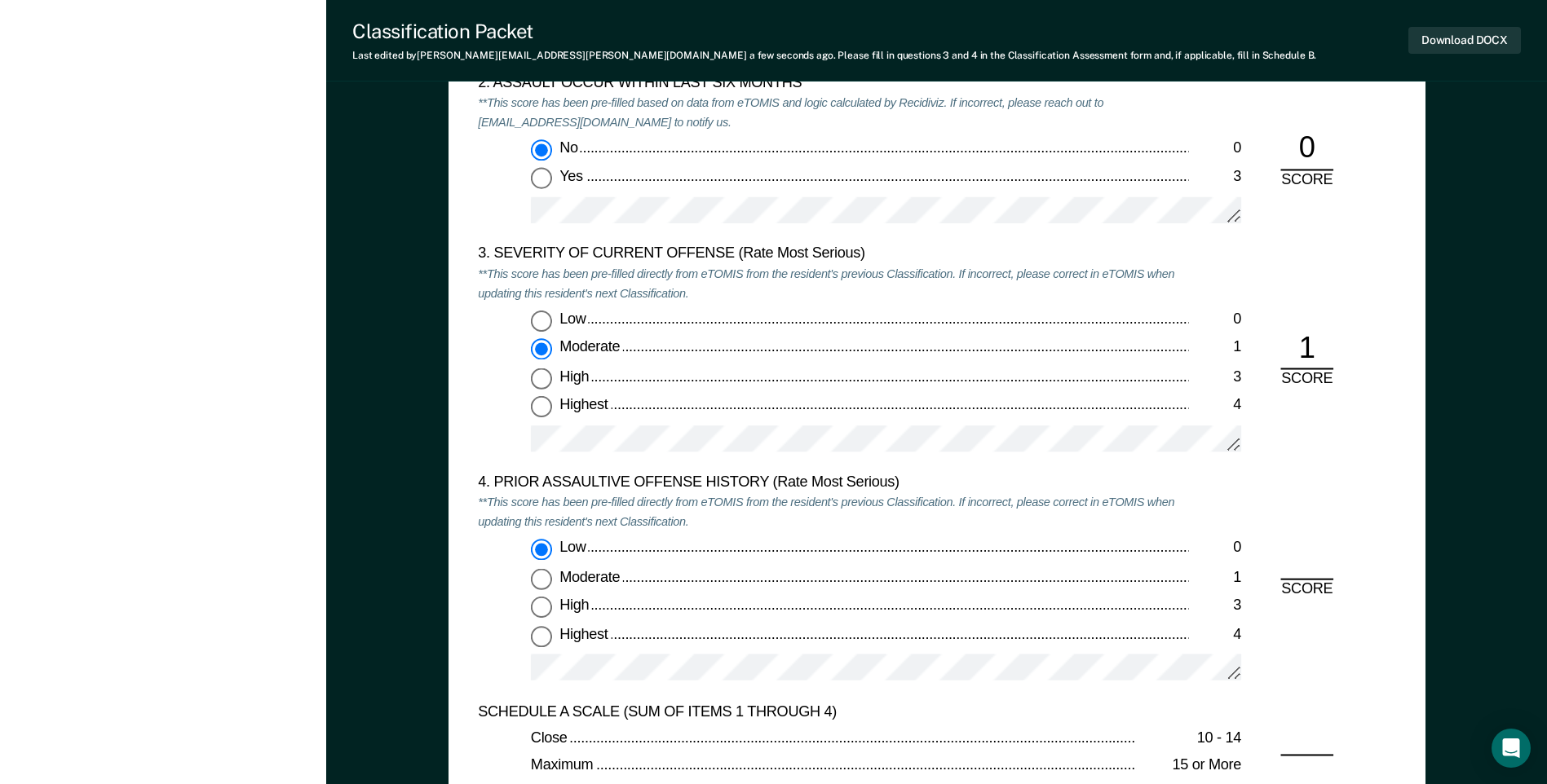
radio input "true"
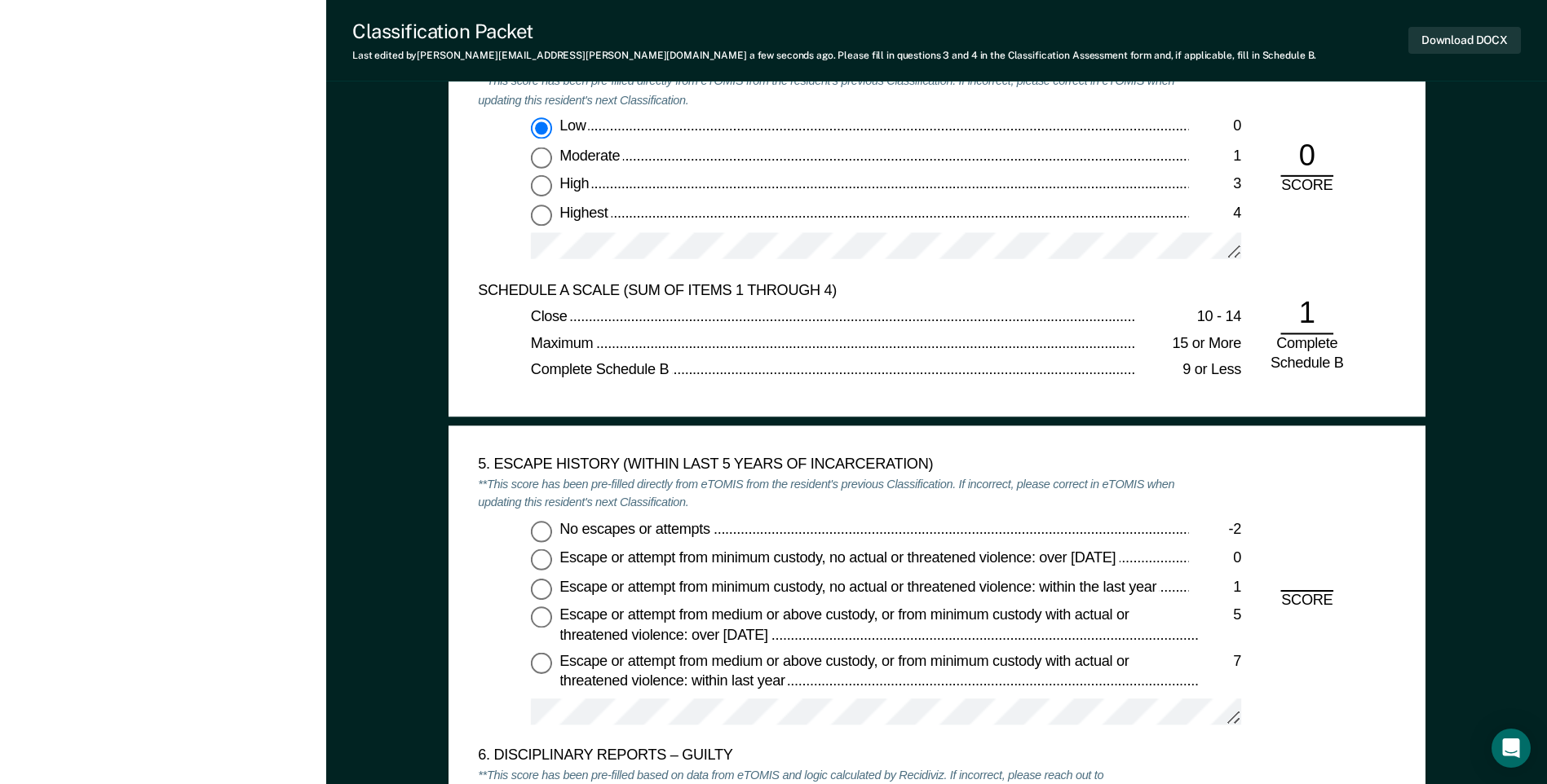
scroll to position [2445, 0]
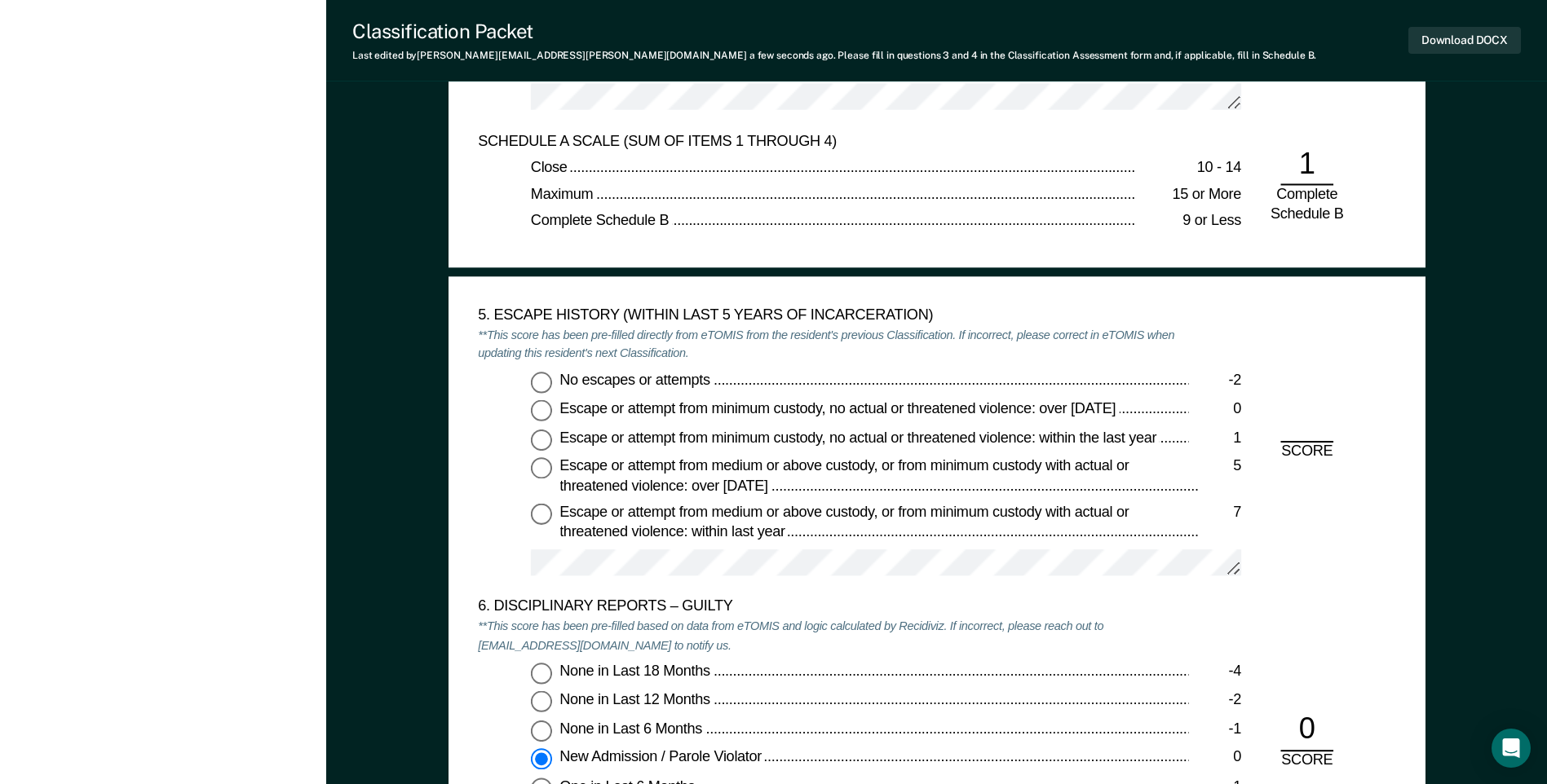
click at [539, 385] on input "No escapes or attempts -2" at bounding box center [541, 382] width 21 height 21
type textarea "x"
radio input "true"
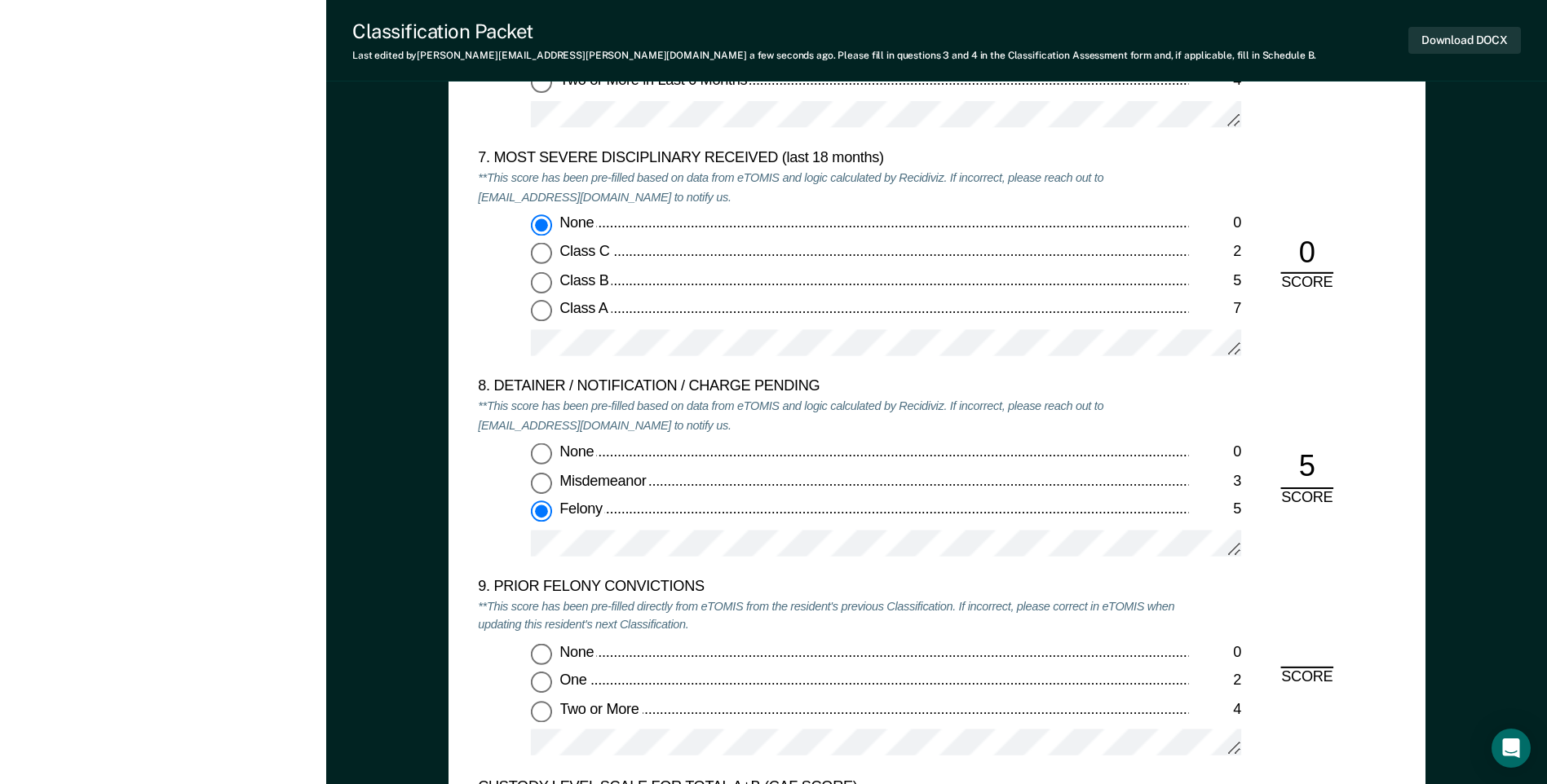
scroll to position [3342, 0]
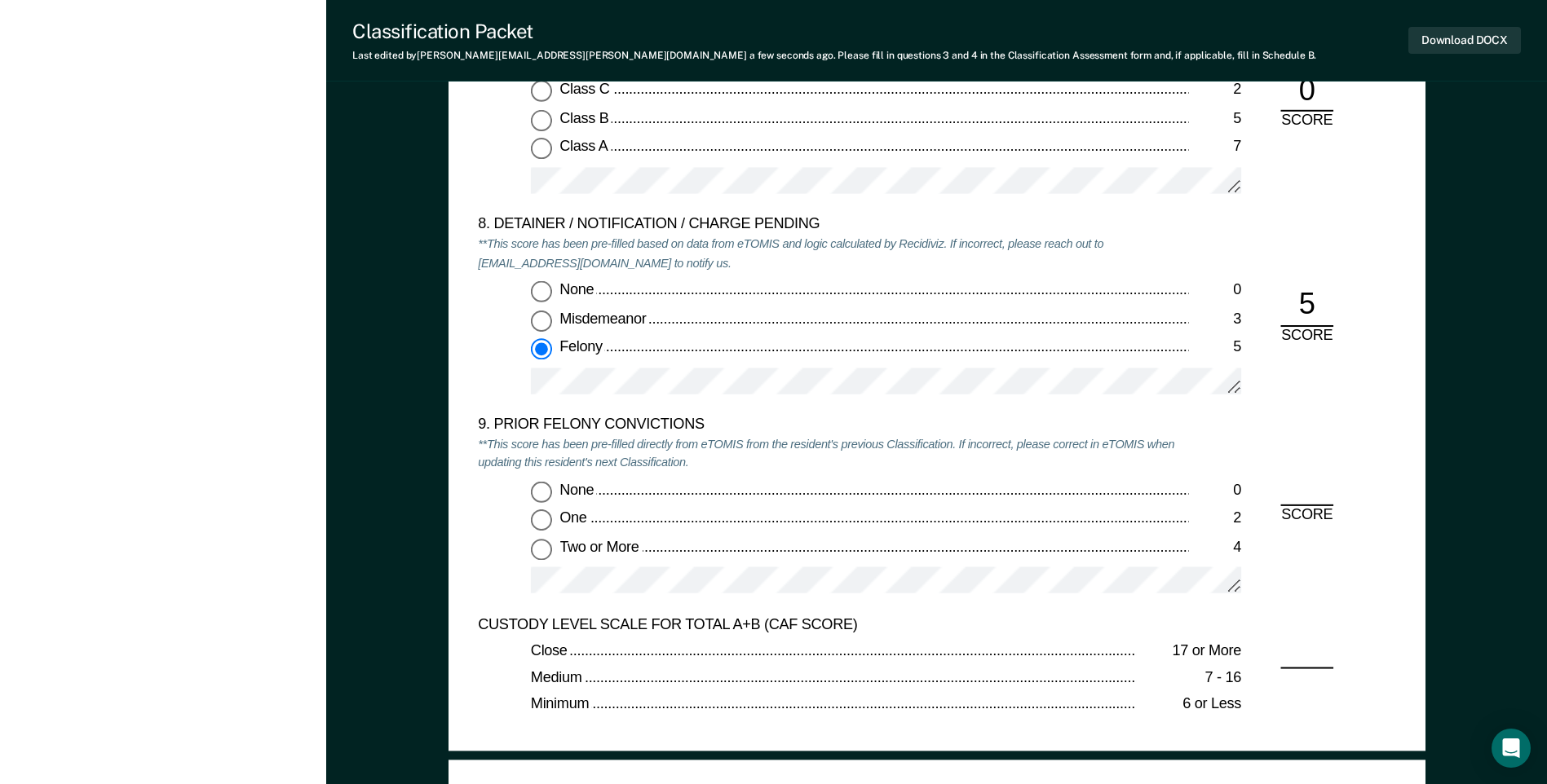
click at [535, 551] on input "Two or More 4" at bounding box center [541, 549] width 21 height 21
type textarea "x"
radio input "true"
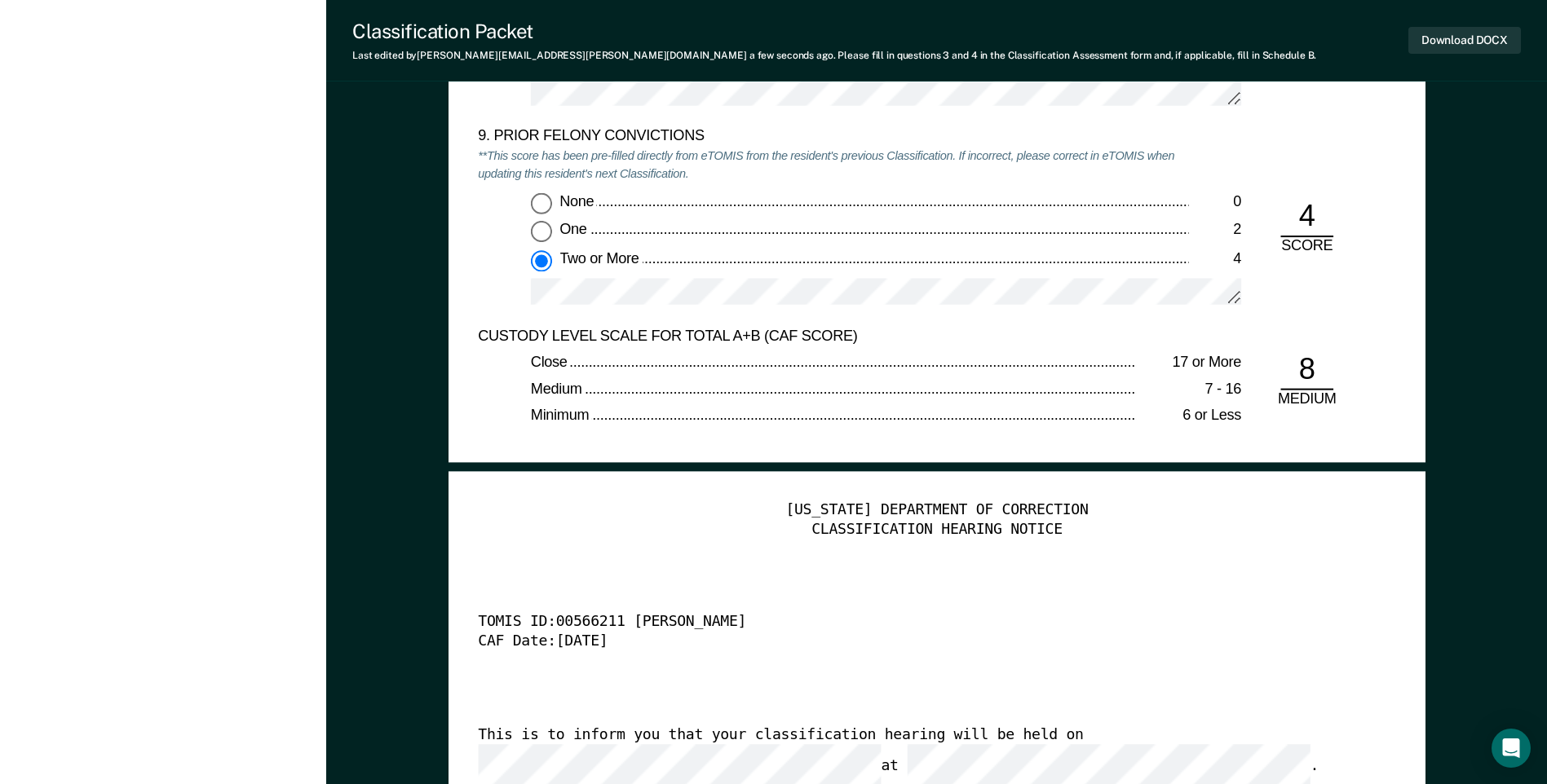
scroll to position [3832, 0]
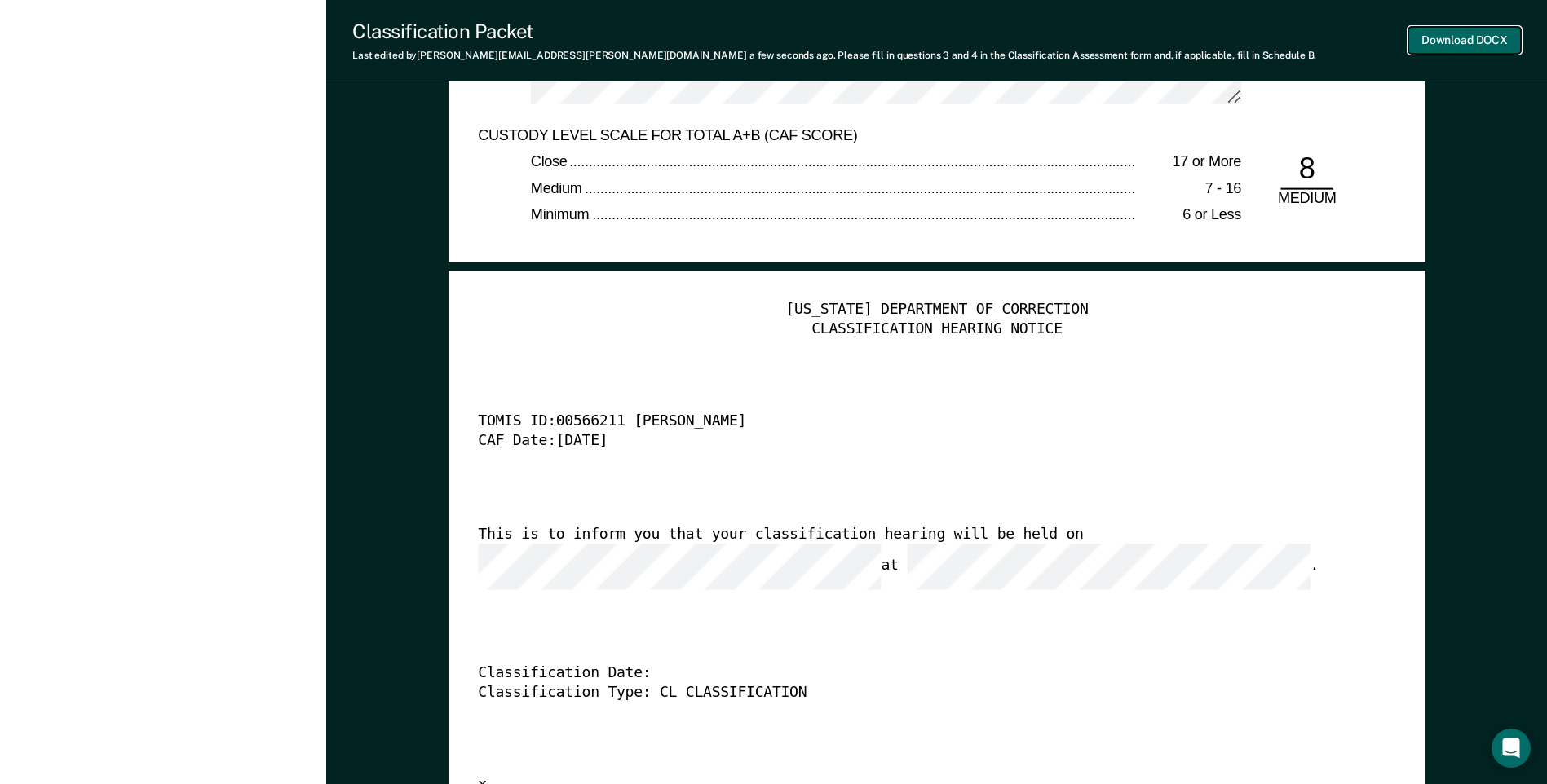
click at [1444, 40] on button "Download DOCX" at bounding box center [1464, 40] width 113 height 27
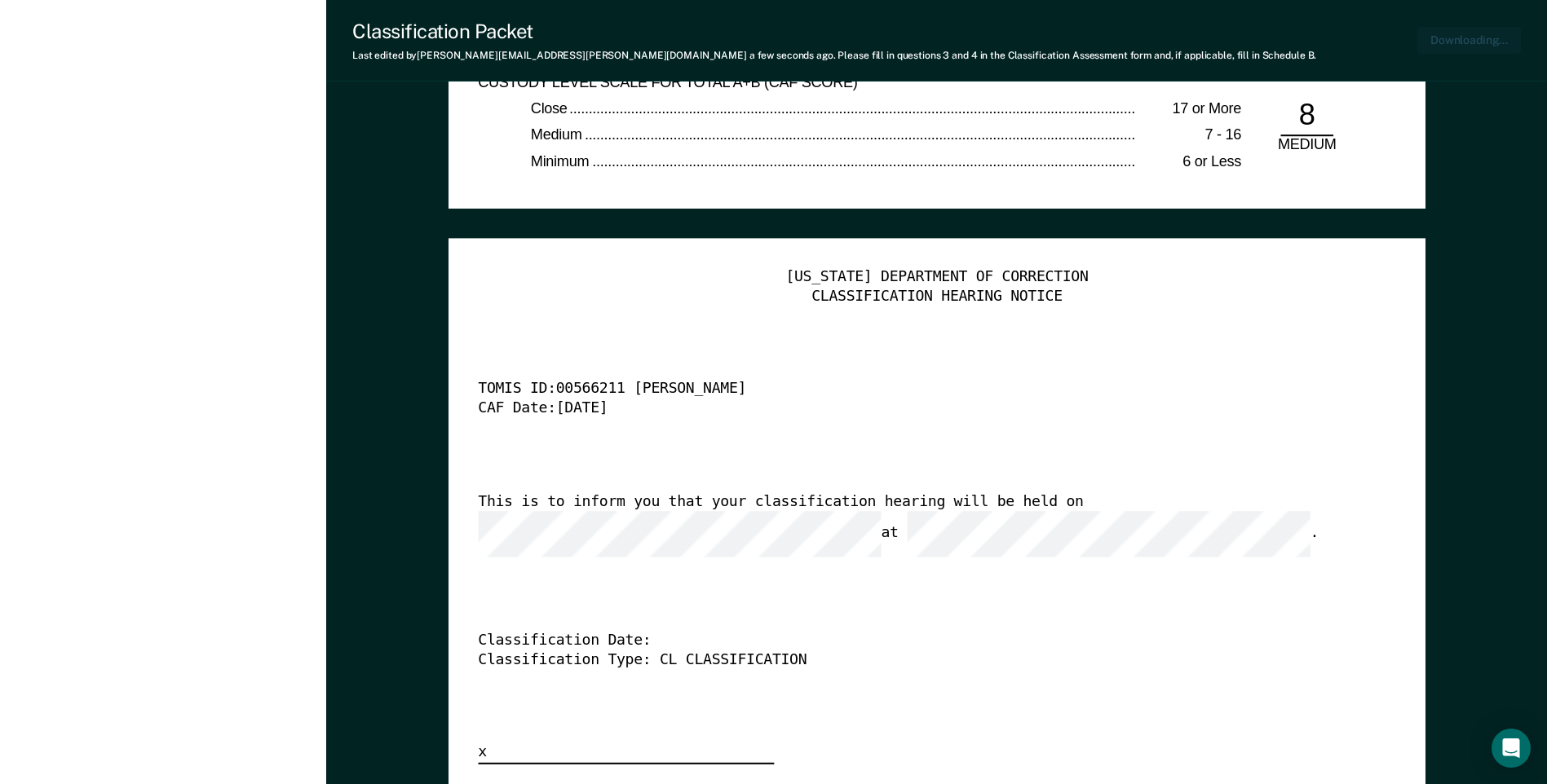
type textarea "x"
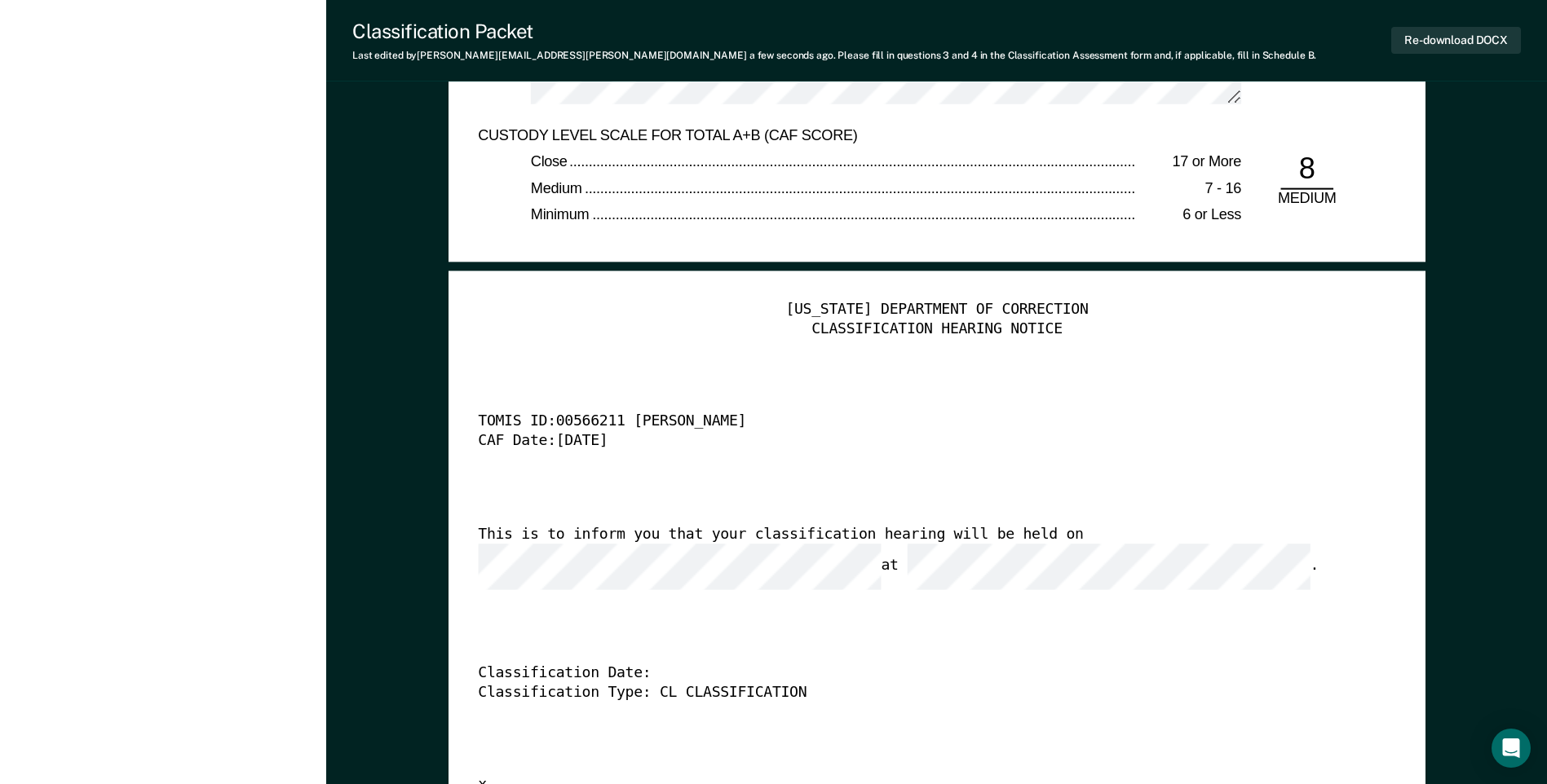
click at [1086, 400] on div "[US_STATE] DEPARTMENT OF CORRECTION CLASSIFICATION HEARING NOTICE TOMIS ID: 005…" at bounding box center [937, 548] width 918 height 496
